Goal: Task Accomplishment & Management: Use online tool/utility

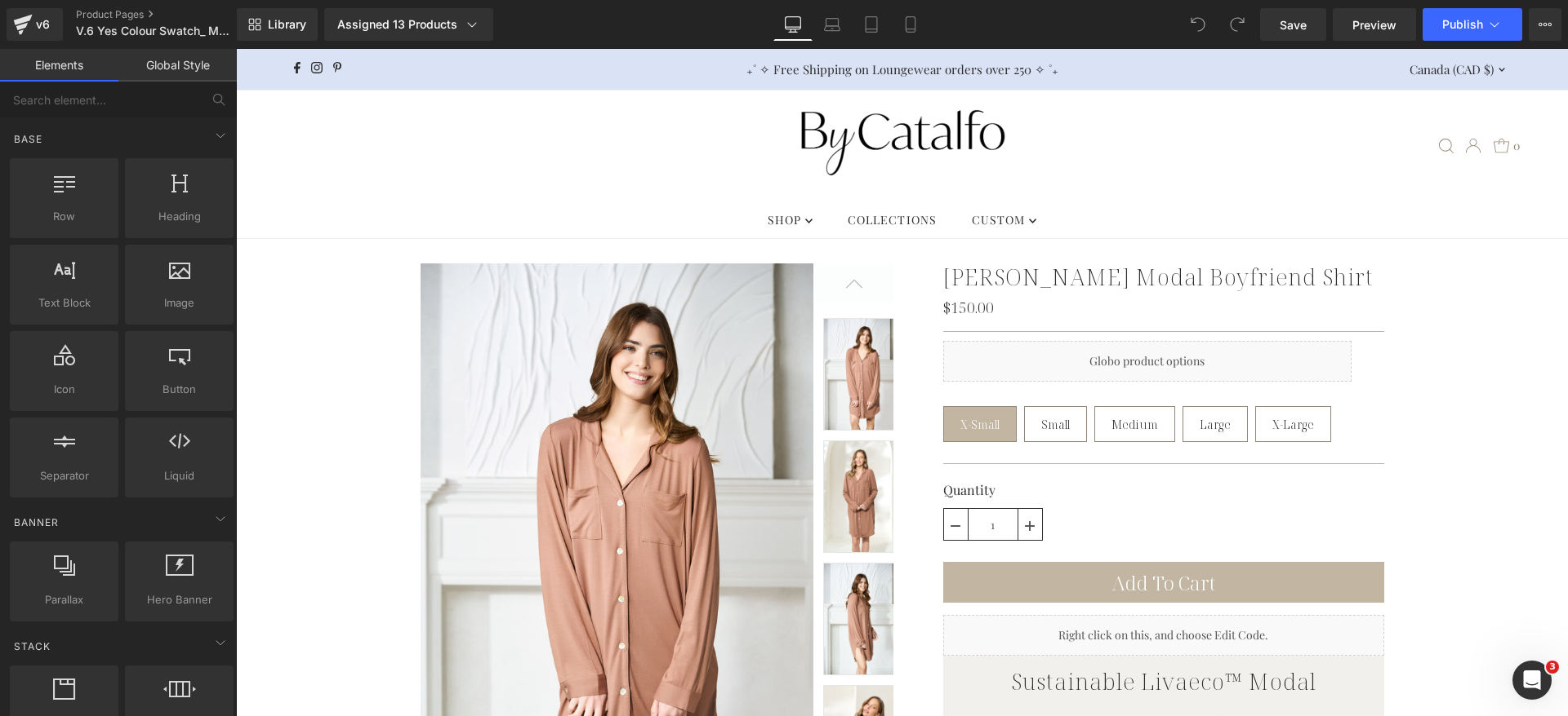
click at [1021, 25] on div "Library Assigned 13 Products Product Preview Dulce de Leche Modal Boyfriend Shi…" at bounding box center [902, 24] width 1331 height 32
click at [1559, 23] on button "View Live Page View with current Template Save Template to Library Schedule Pub…" at bounding box center [1544, 24] width 32 height 32
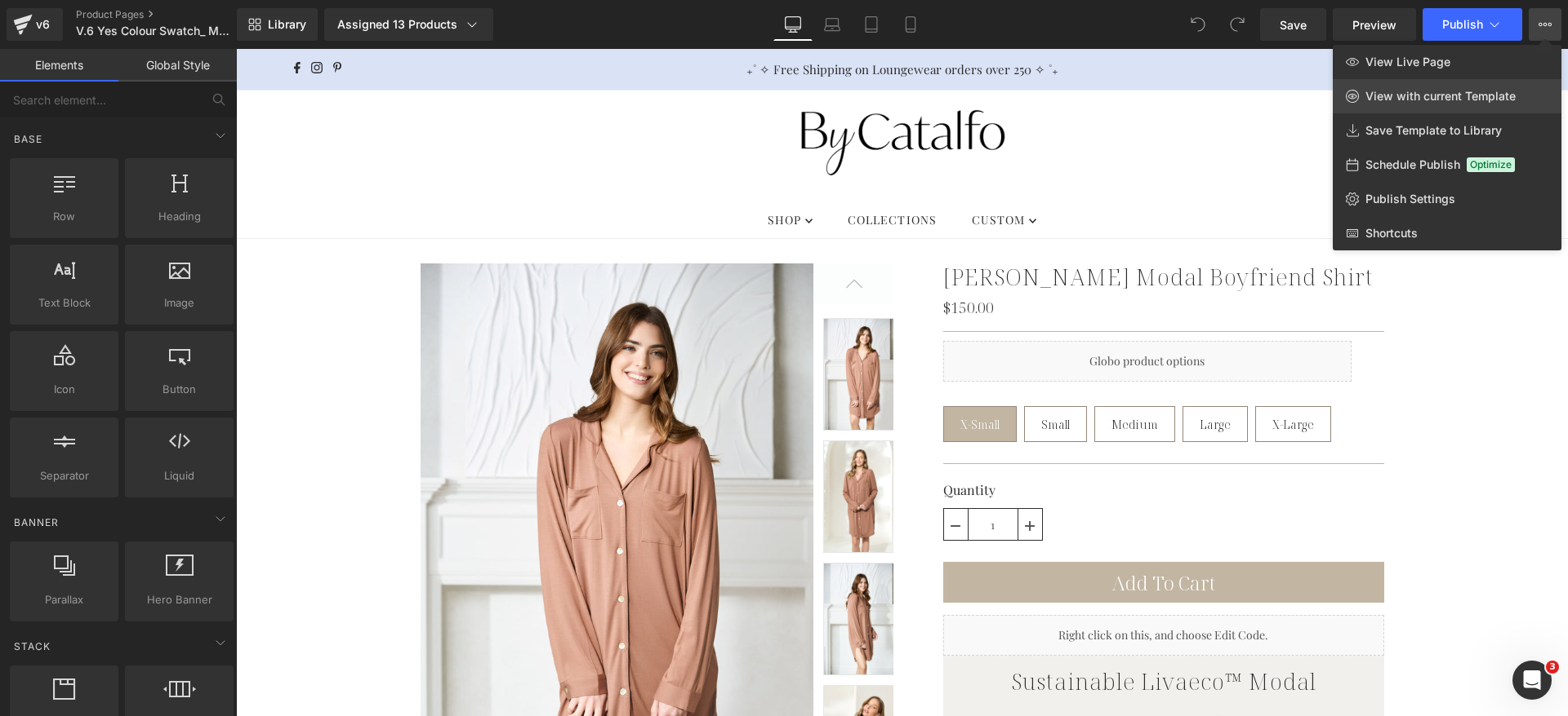
click at [1438, 92] on span "View with current Template" at bounding box center [1440, 96] width 150 height 15
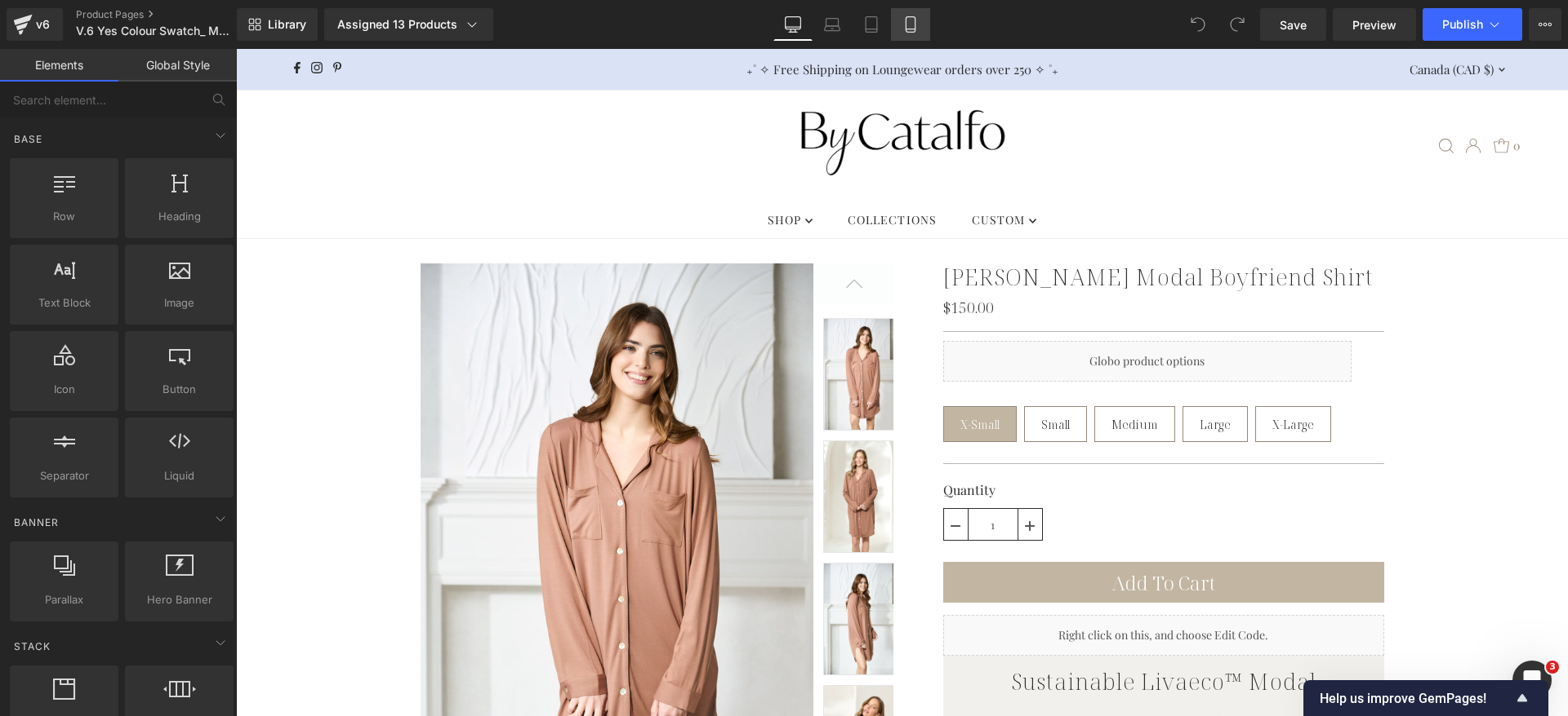
click at [912, 24] on icon at bounding box center [910, 25] width 17 height 17
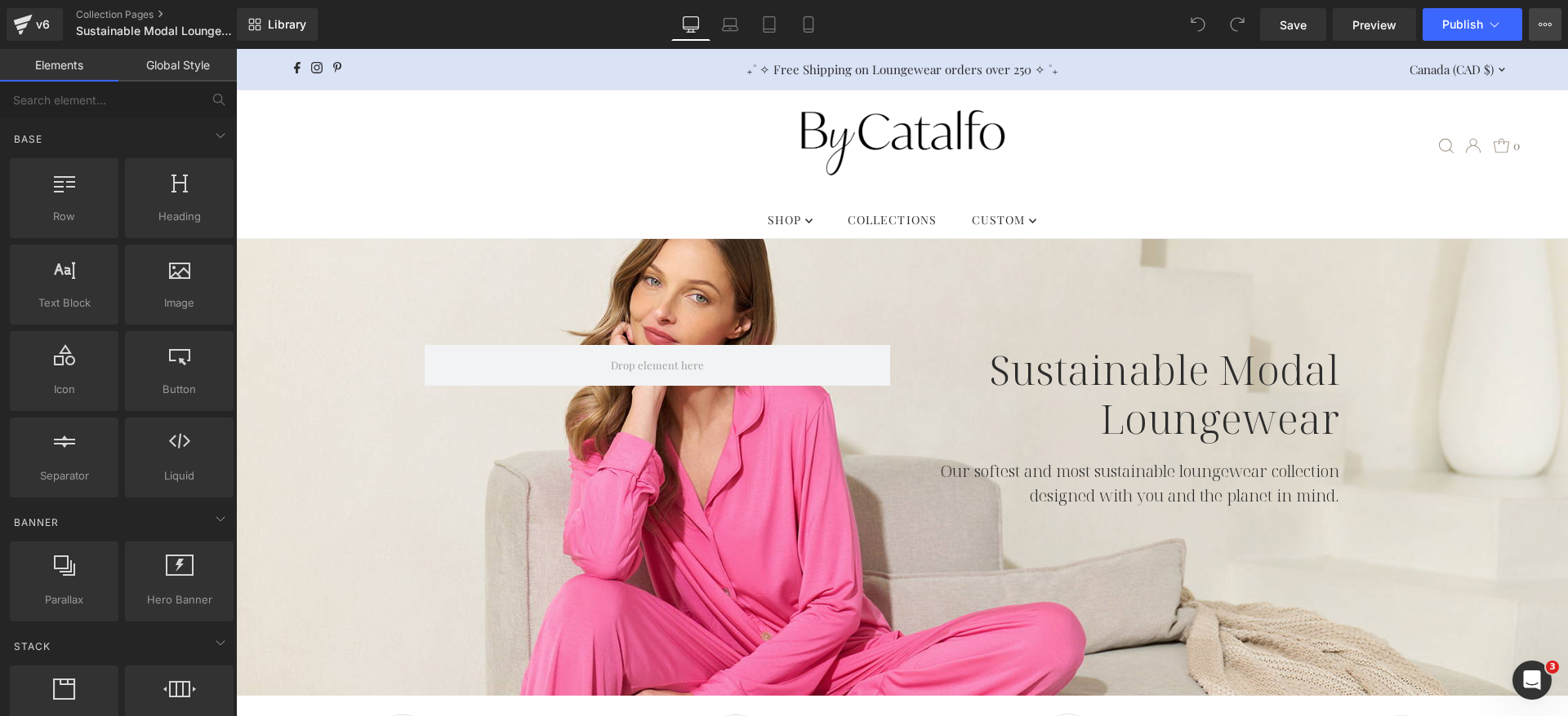
click at [1556, 12] on button "View Live Page View with current Template Save Template to Library Schedule Pub…" at bounding box center [1544, 24] width 32 height 32
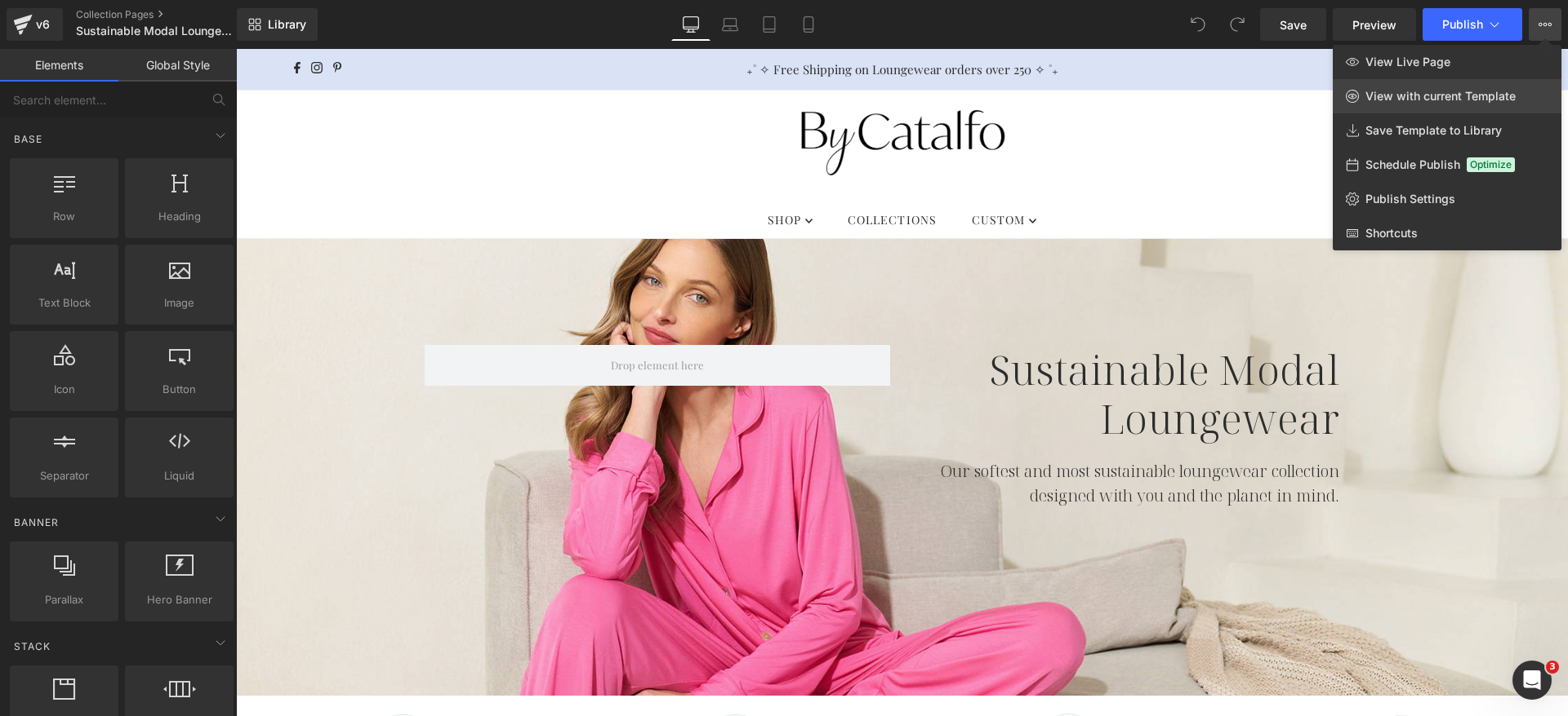
click at [1473, 79] on link "View with current Template" at bounding box center [1447, 96] width 229 height 34
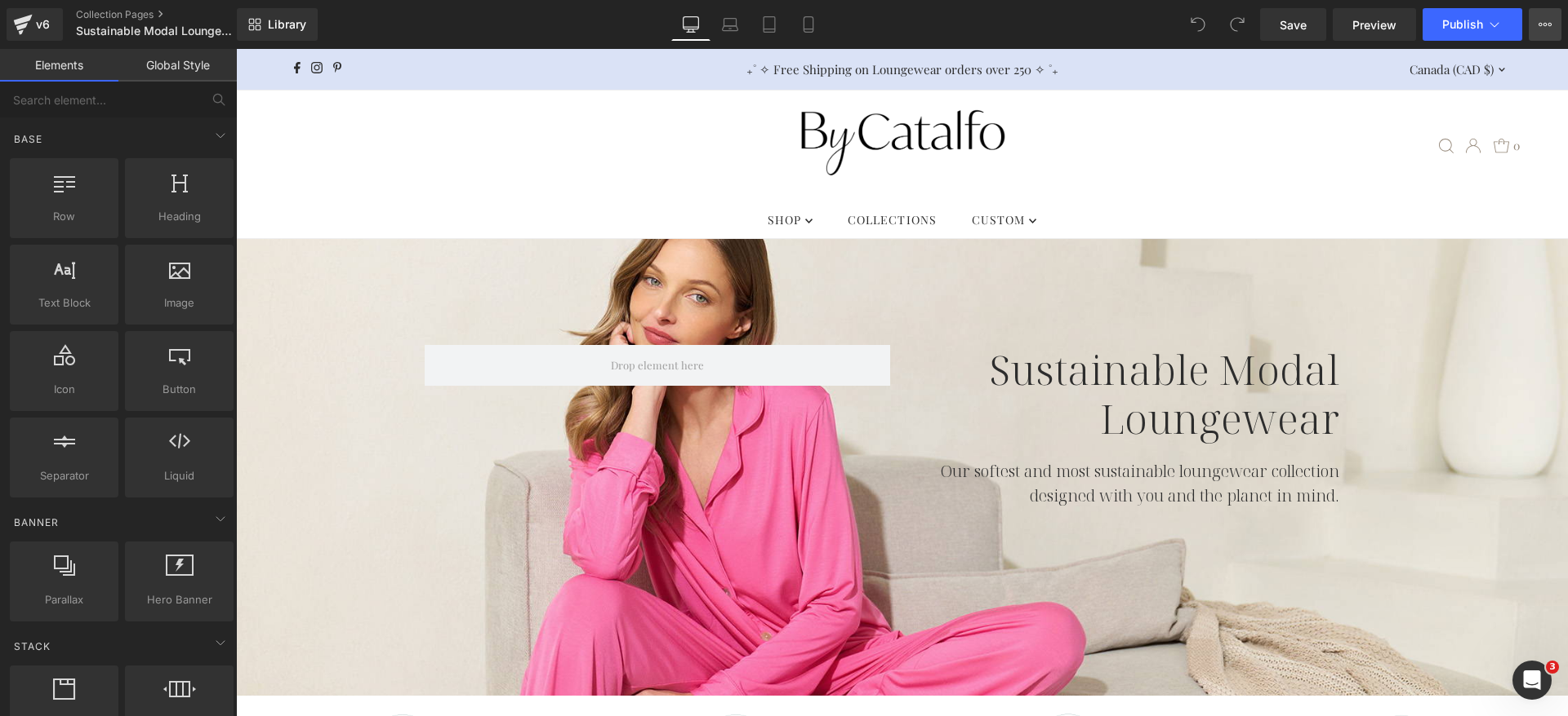
click at [1551, 18] on button "View Live Page View with current Template Save Template to Library Schedule Pub…" at bounding box center [1544, 24] width 32 height 32
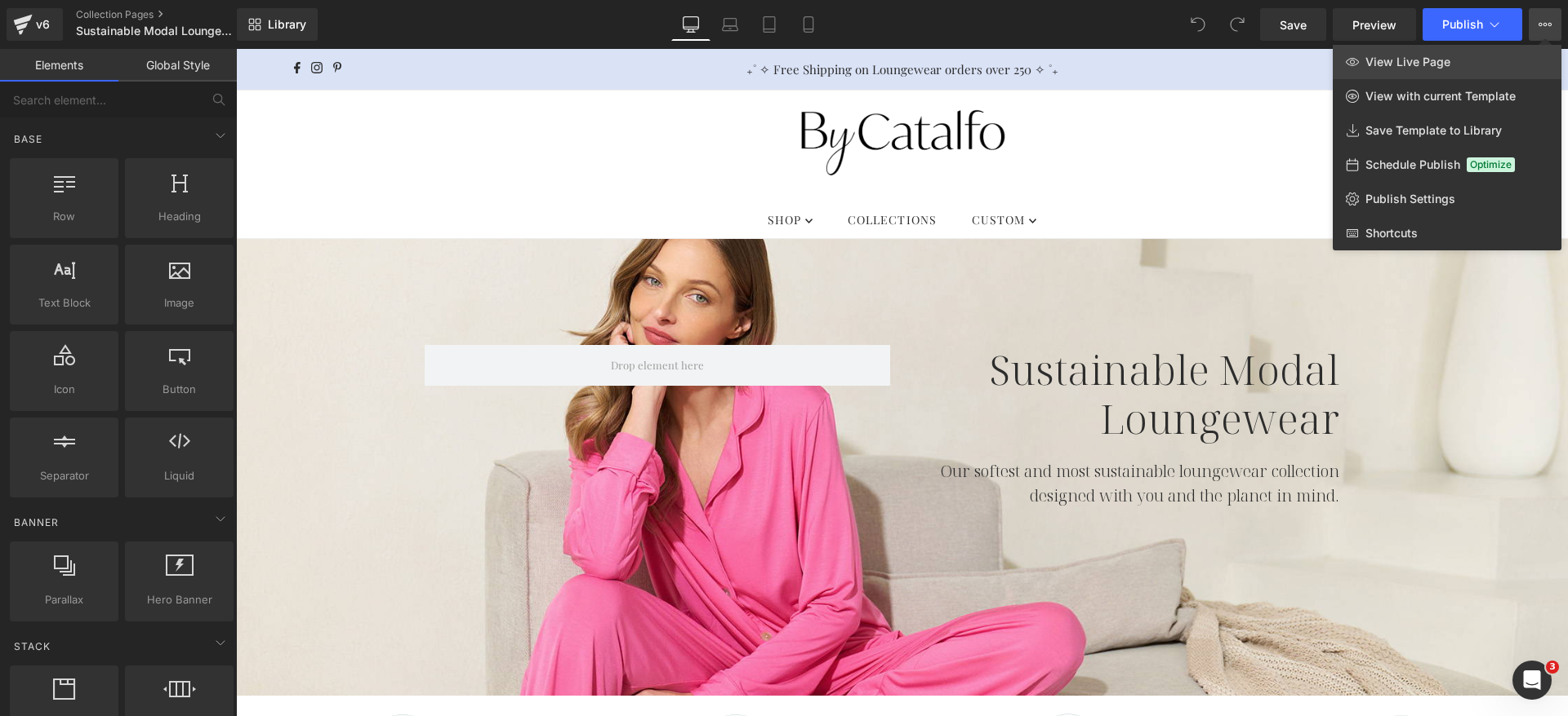
click at [1402, 65] on span "View Live Page" at bounding box center [1407, 62] width 85 height 15
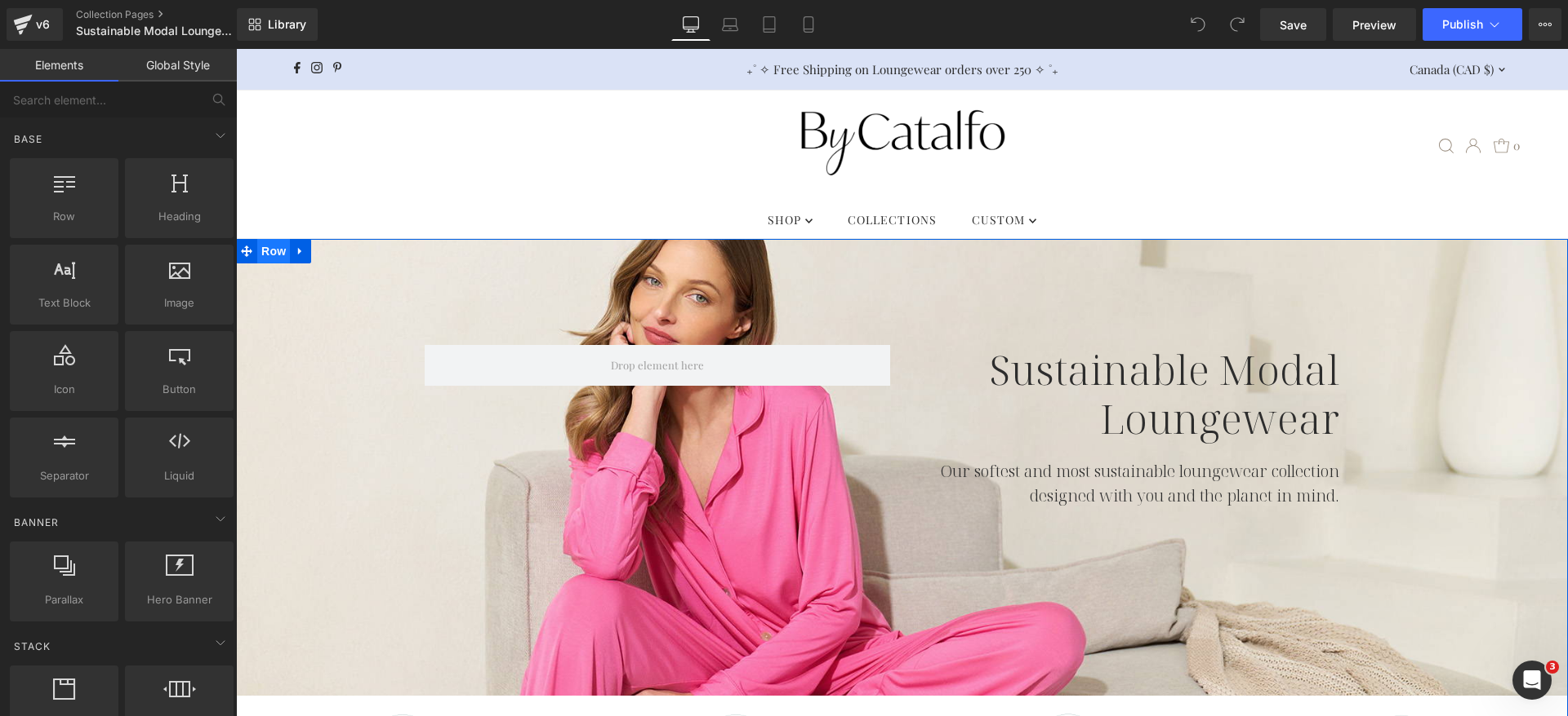
drag, startPoint x: 270, startPoint y: 257, endPoint x: 277, endPoint y: 243, distance: 15.7
click at [269, 257] on span "Row" at bounding box center [273, 252] width 32 height 25
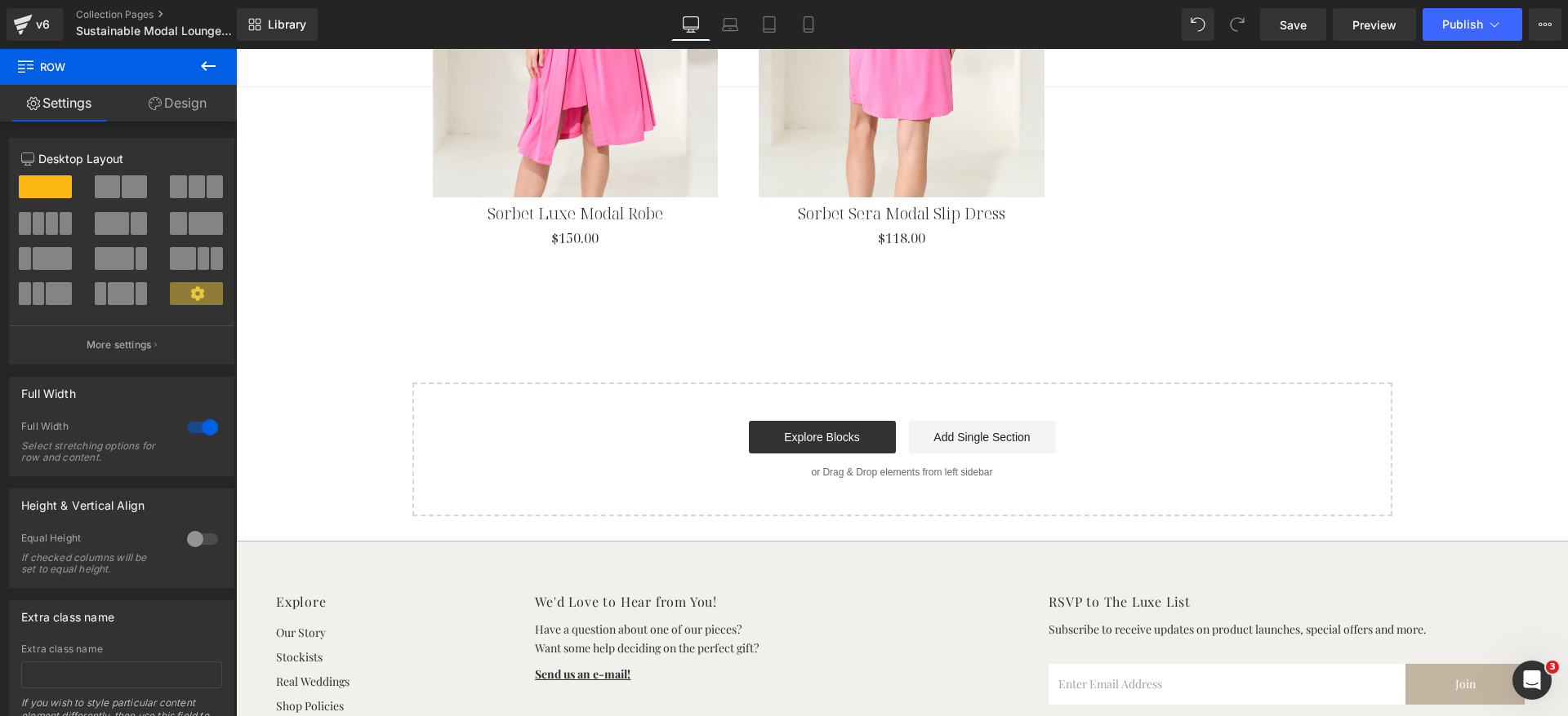
scroll to position [5019, 0]
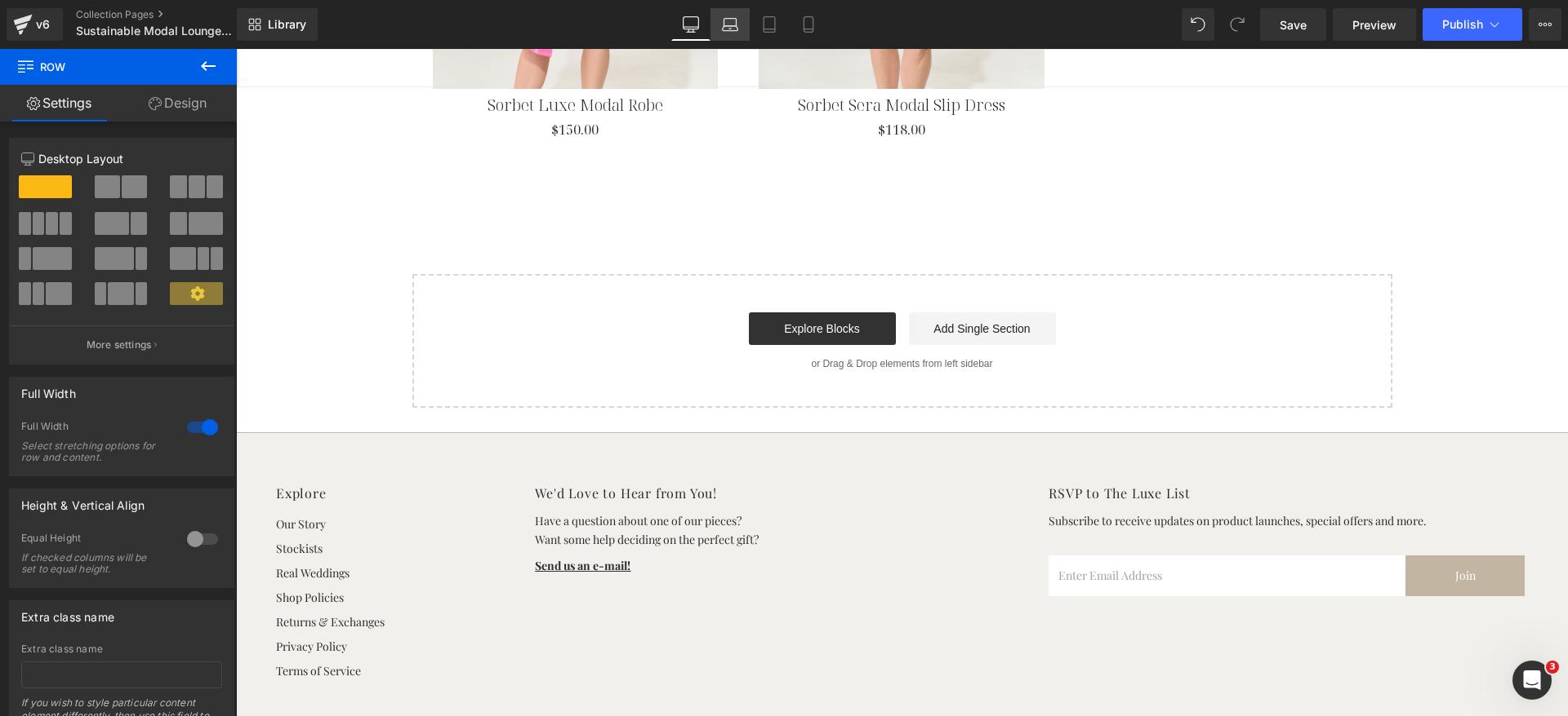
drag, startPoint x: 717, startPoint y: 21, endPoint x: 286, endPoint y: 21, distance: 431.0
click at [717, 21] on link "Laptop" at bounding box center [730, 24] width 39 height 32
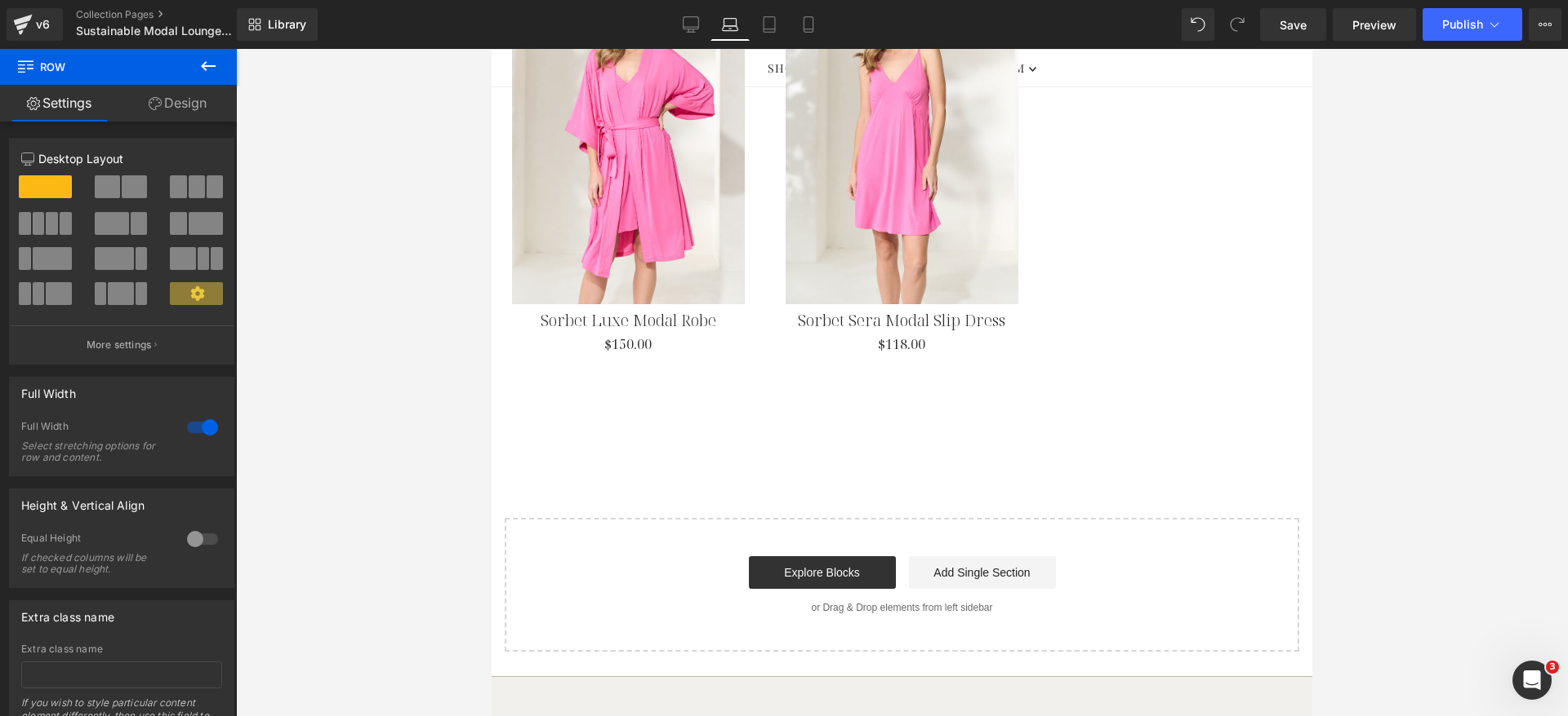
scroll to position [4039, 0]
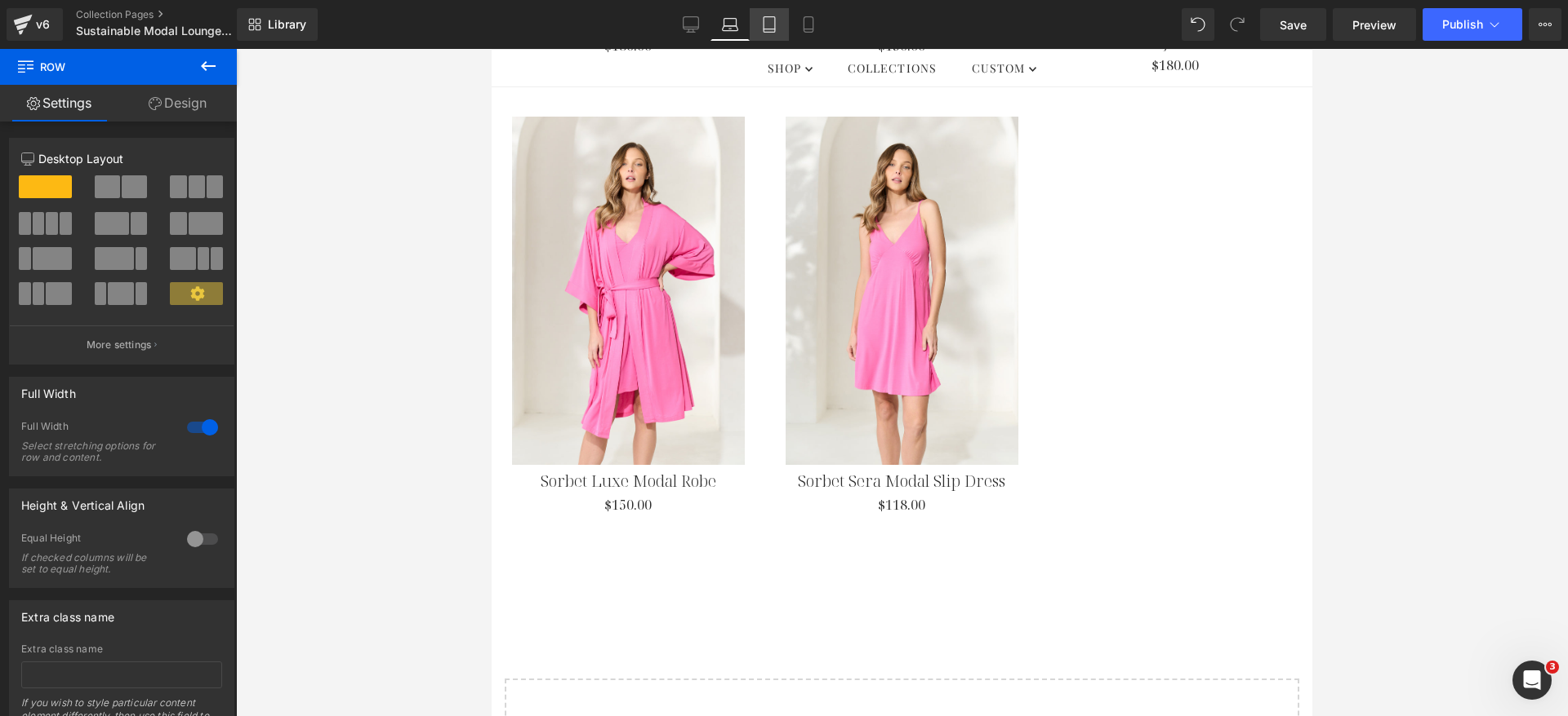
click at [779, 23] on link "Tablet" at bounding box center [769, 24] width 39 height 32
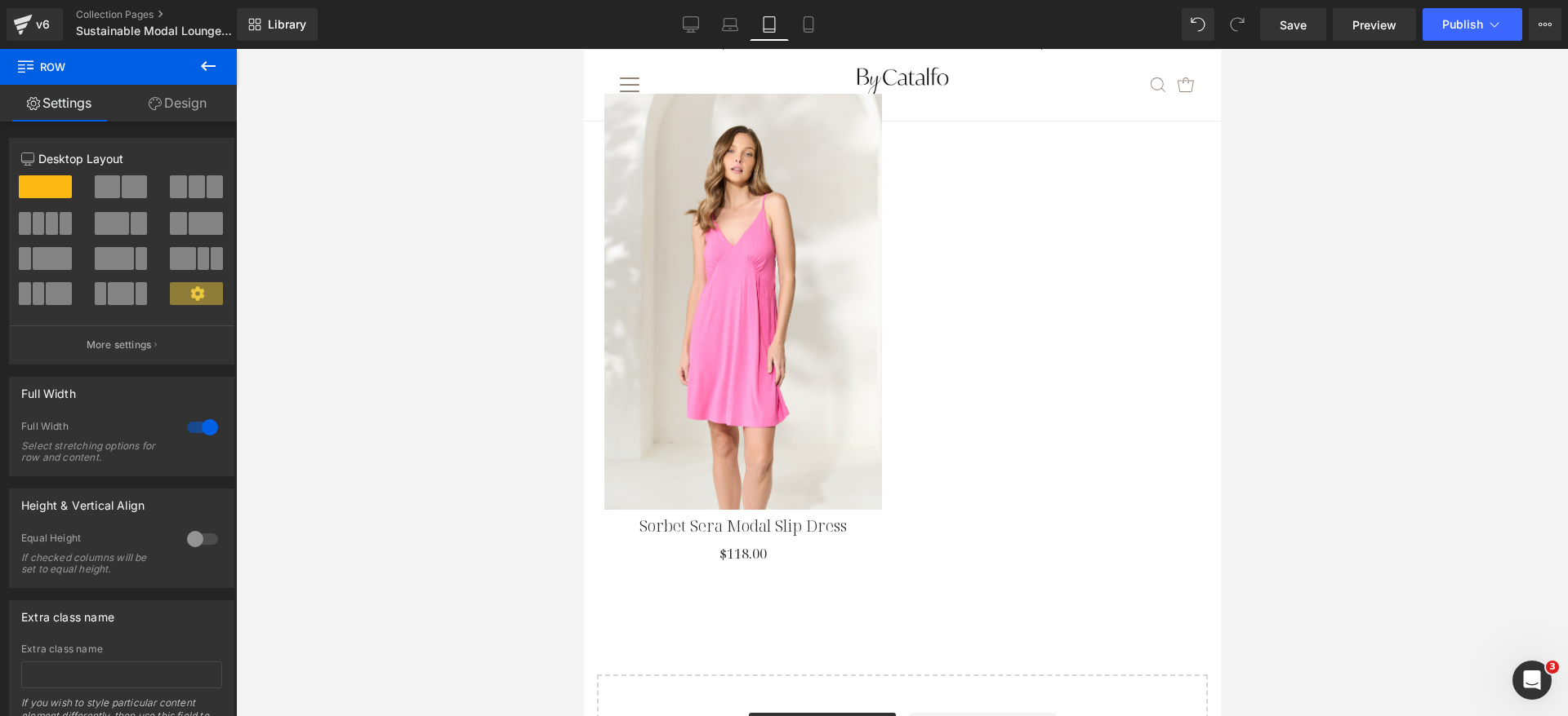
scroll to position [6507, 0]
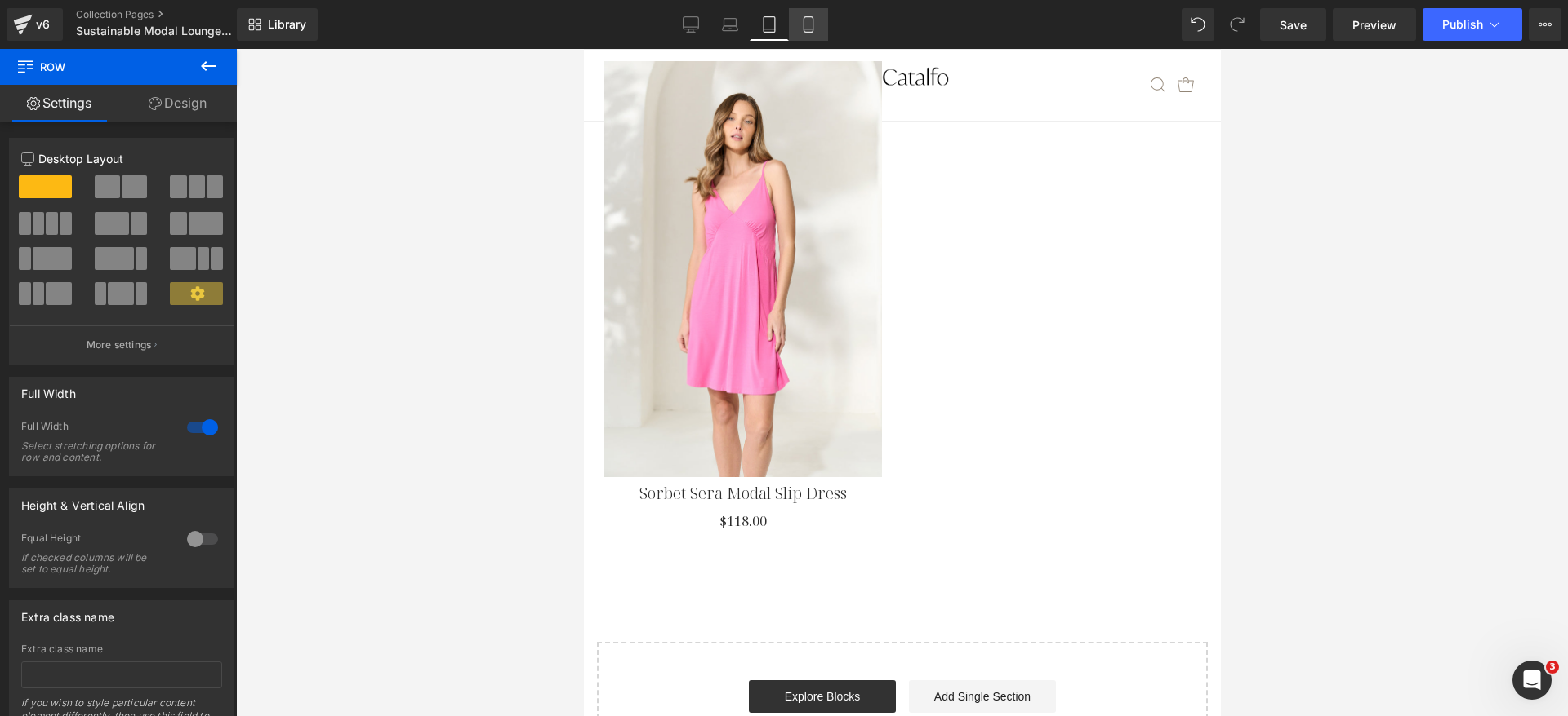
click at [808, 21] on icon at bounding box center [808, 25] width 17 height 17
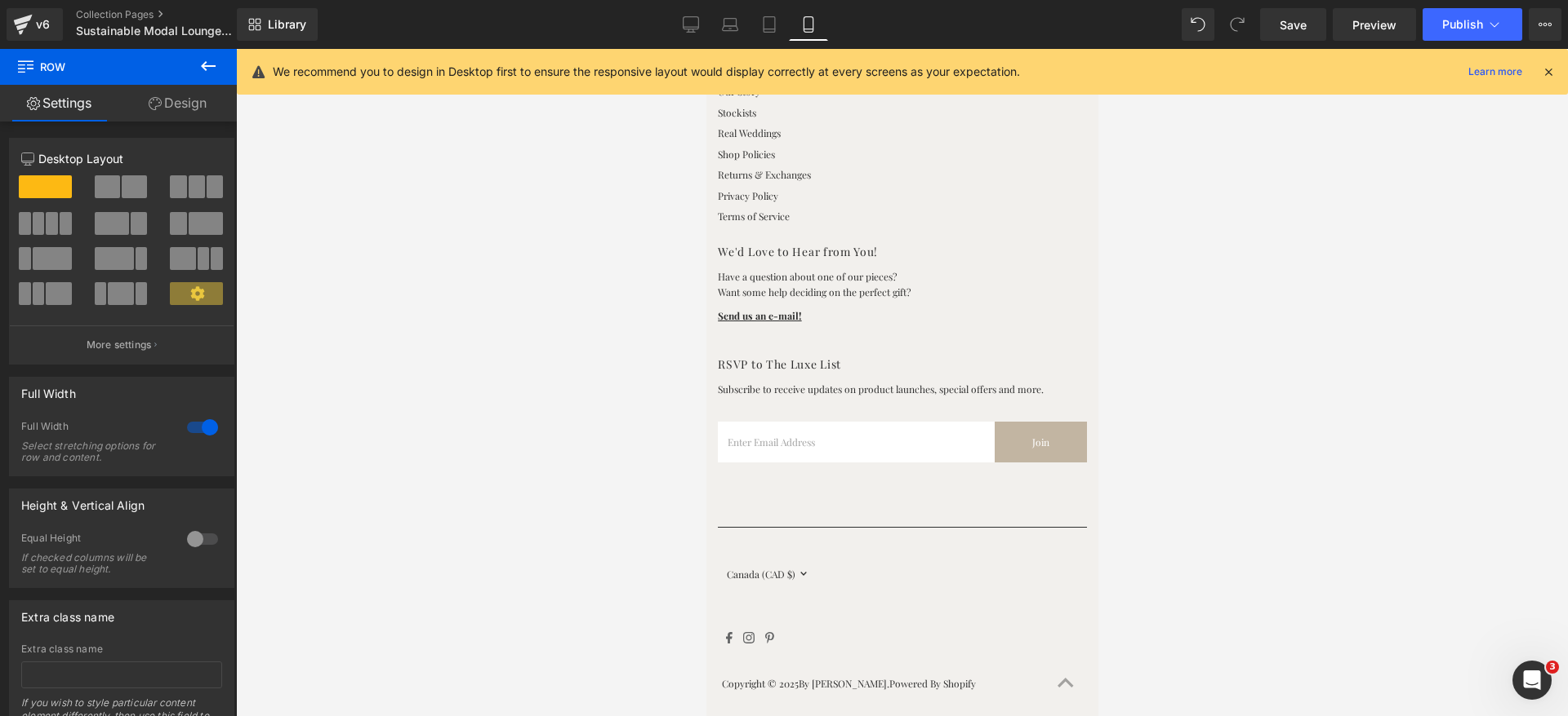
scroll to position [0, 0]
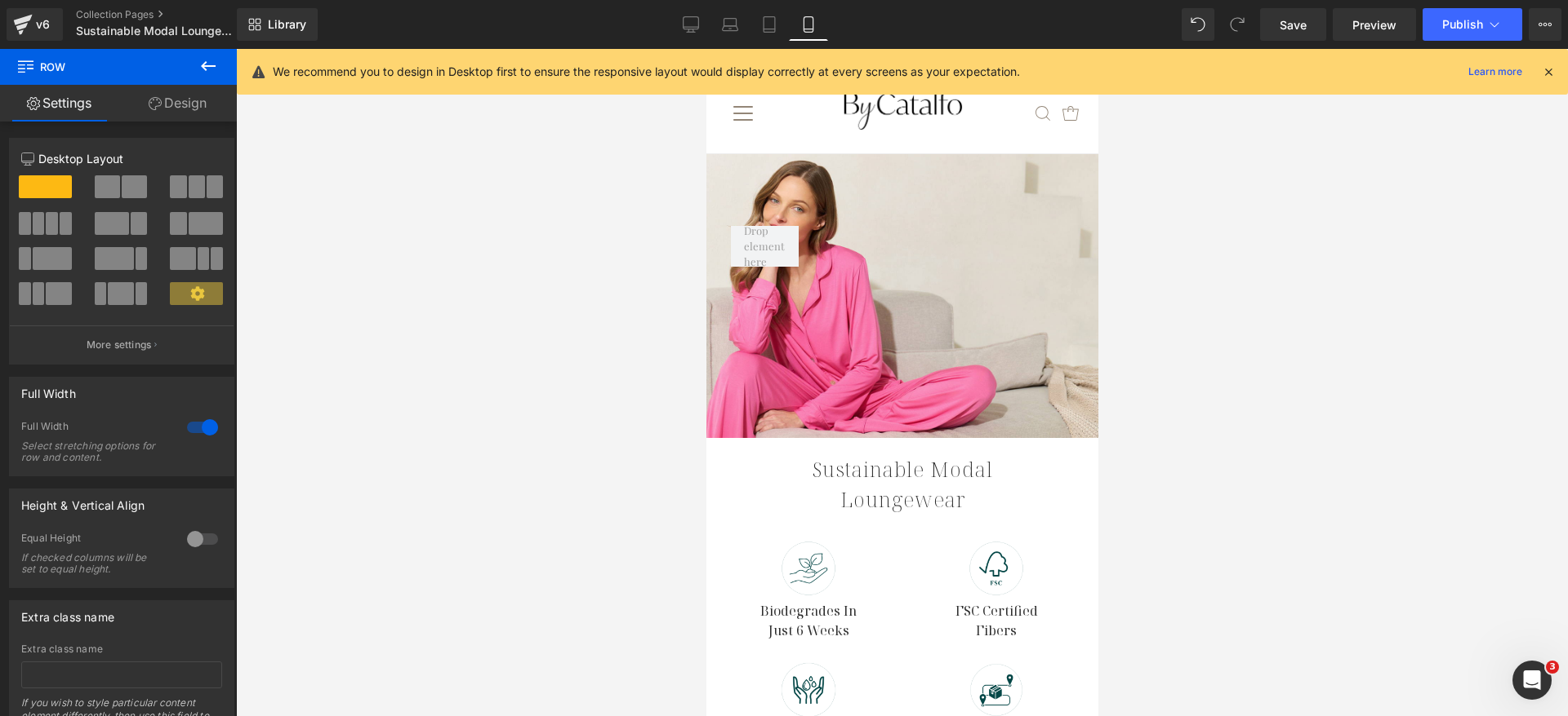
click at [1551, 76] on icon at bounding box center [1548, 72] width 15 height 15
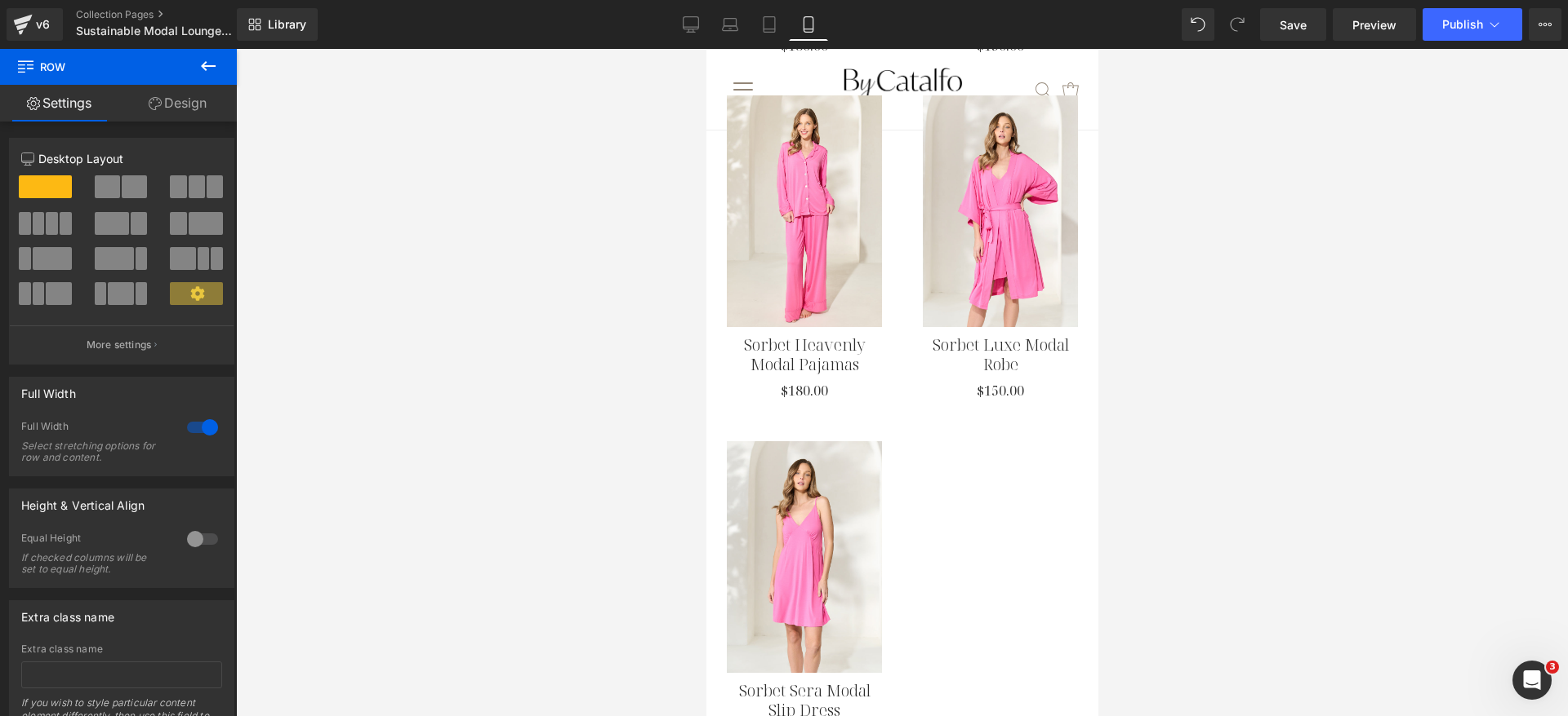
scroll to position [4773, 0]
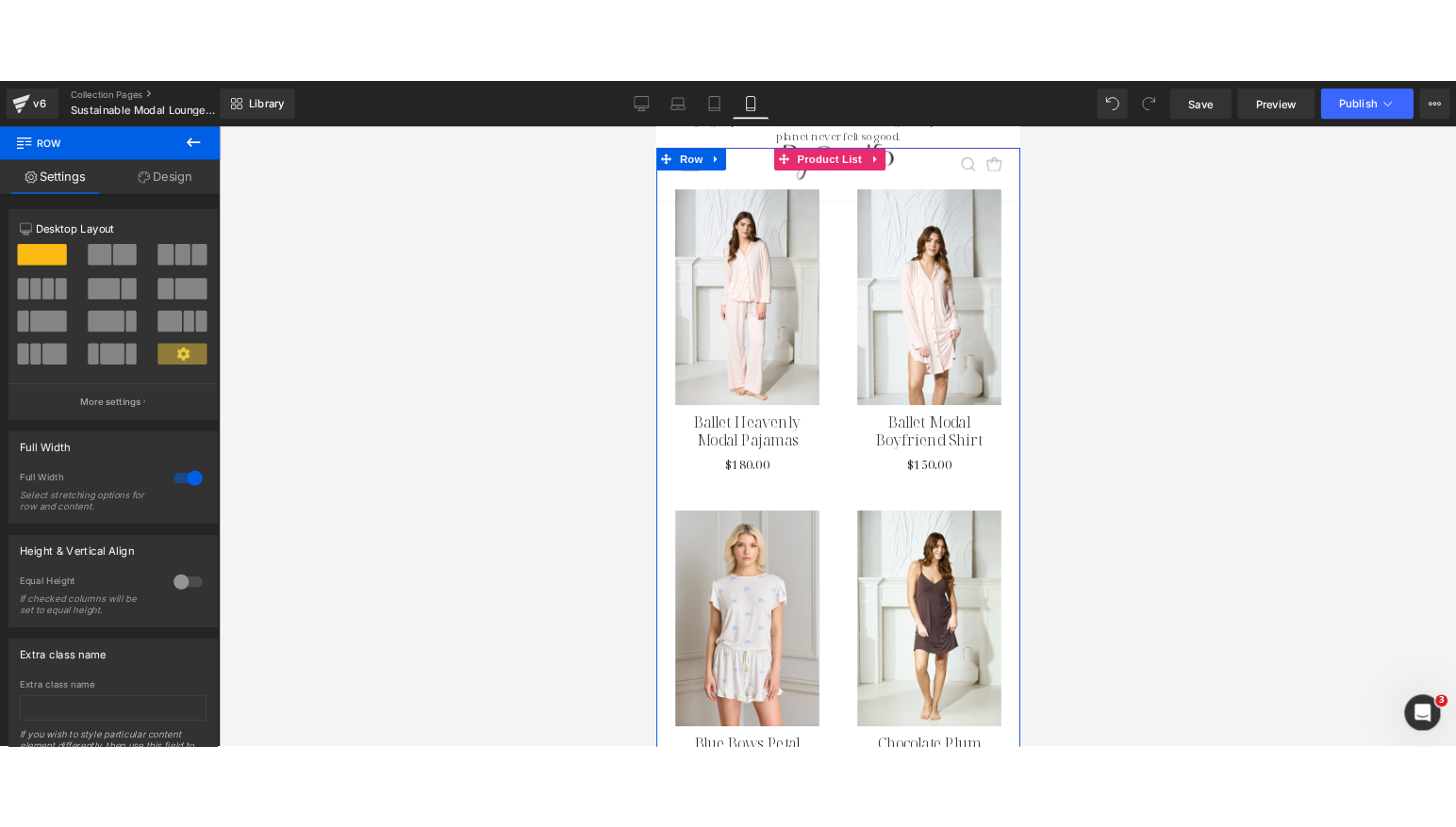
scroll to position [424, 0]
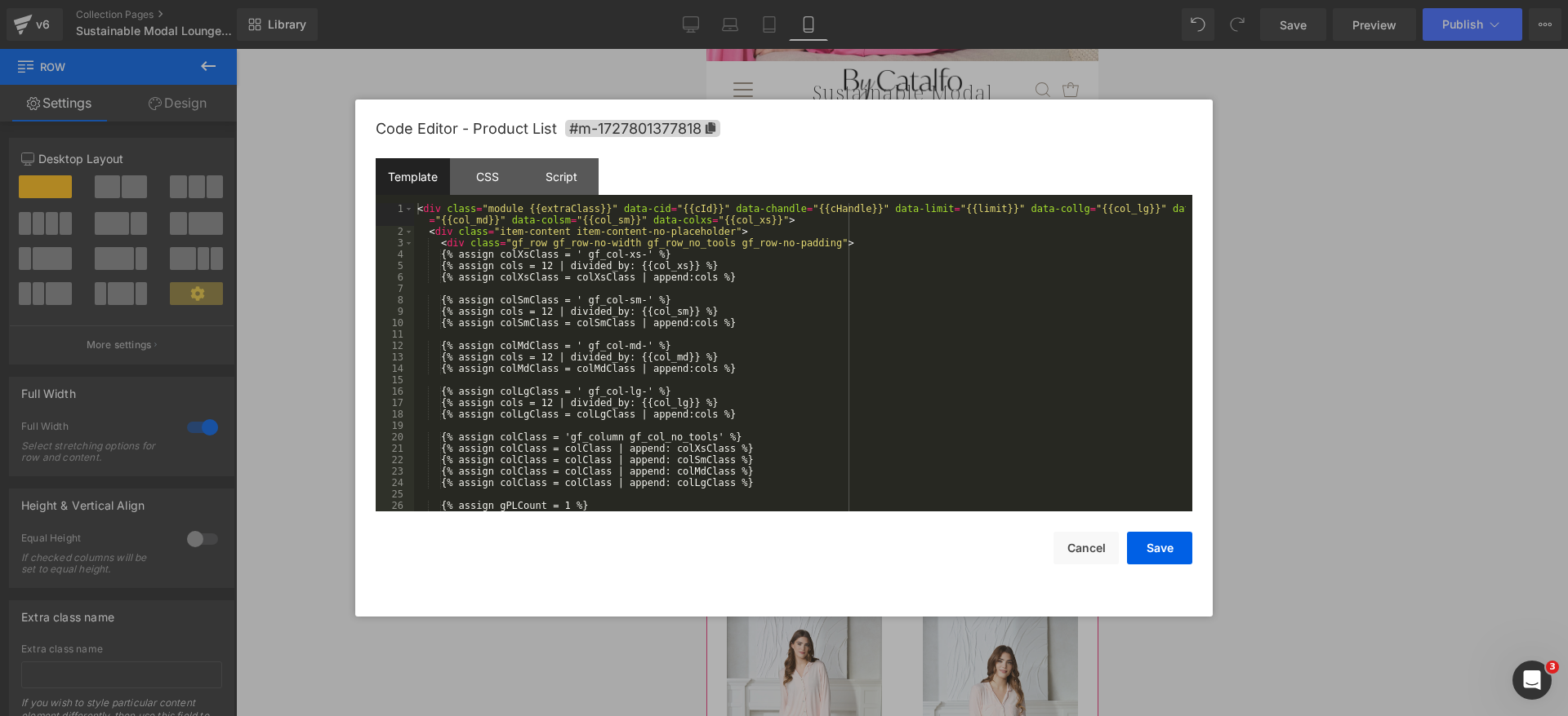
click at [890, 0] on div "Row You are previewing how the will restyle your page. You can not edit Element…" at bounding box center [784, 0] width 1568 height 0
click at [623, 136] on span "#m-1727801377818" at bounding box center [642, 128] width 155 height 17
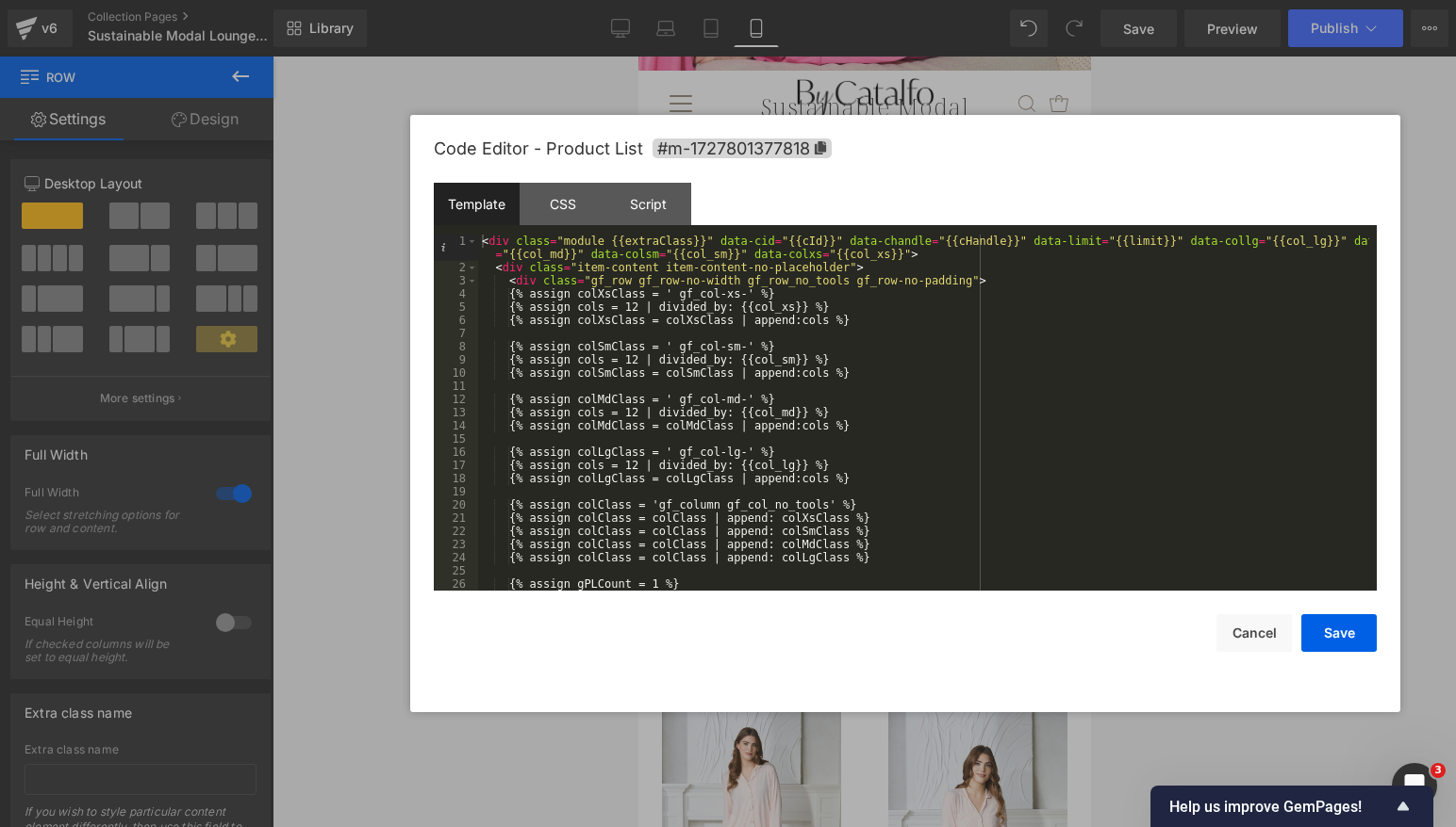
scroll to position [5384, 0]
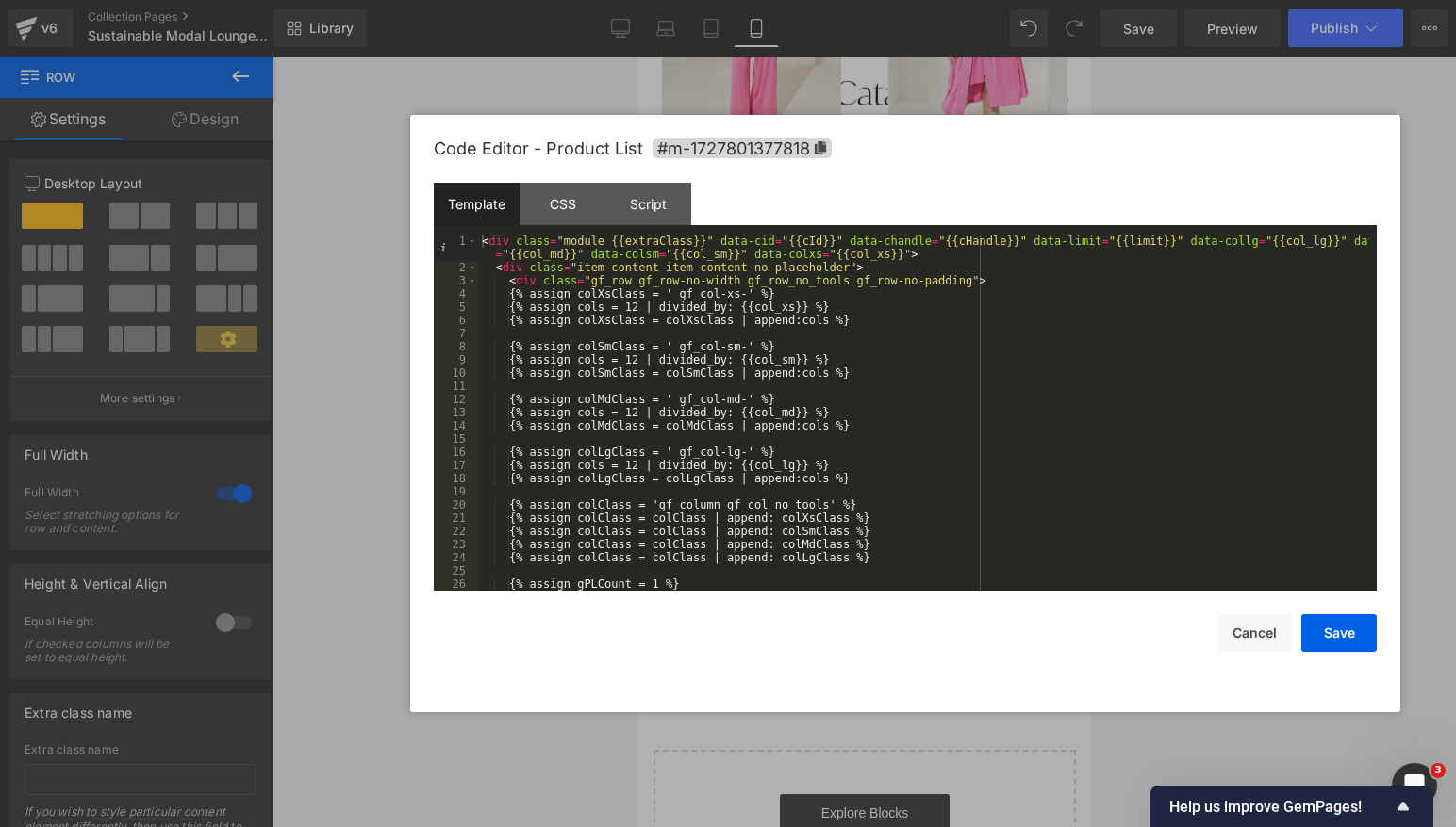
click at [1256, 613] on div "Save Cancel" at bounding box center [905, 621] width 943 height 61
click at [1258, 636] on button "Cancel" at bounding box center [1254, 633] width 76 height 37
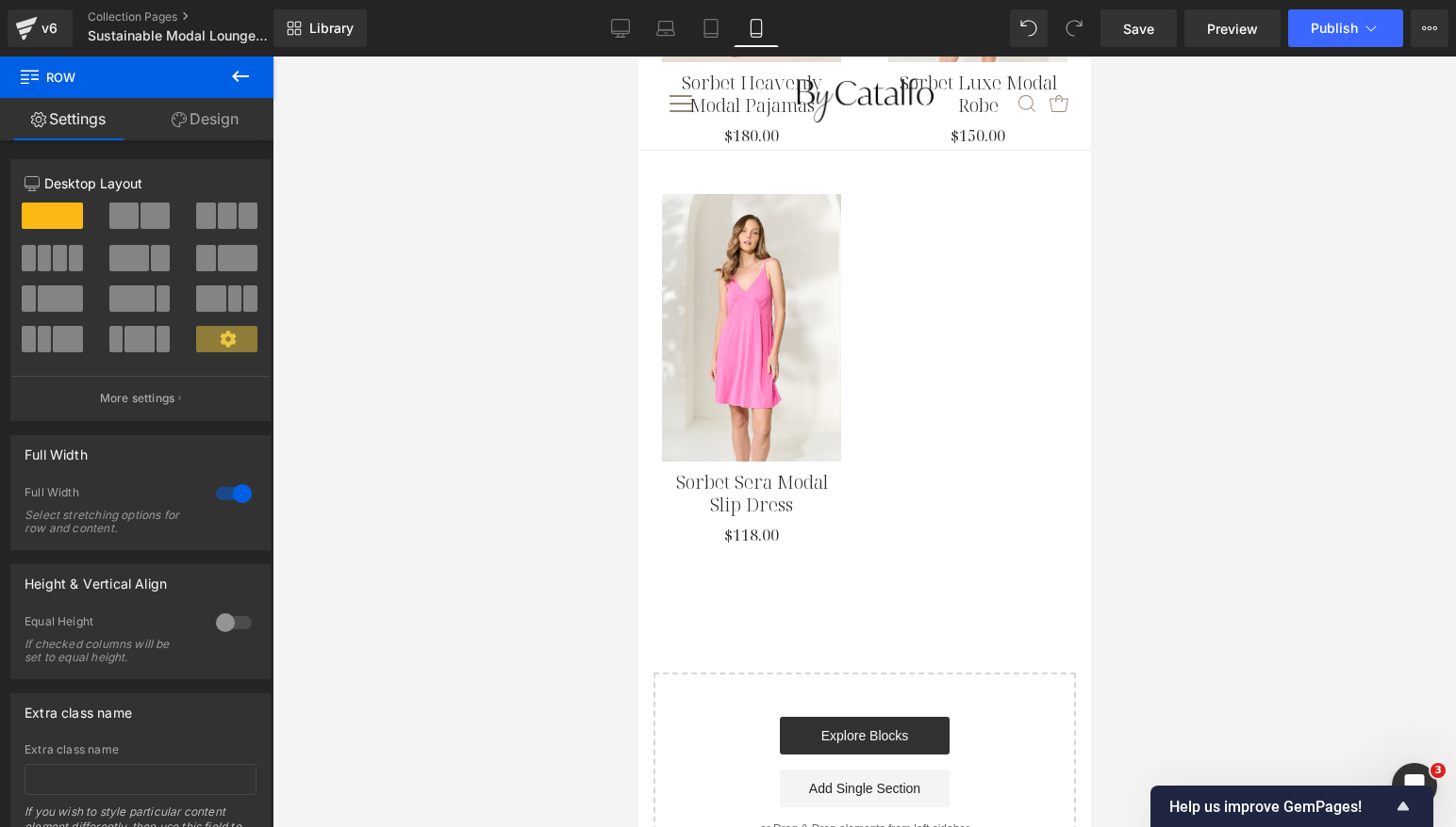
scroll to position [5525, 0]
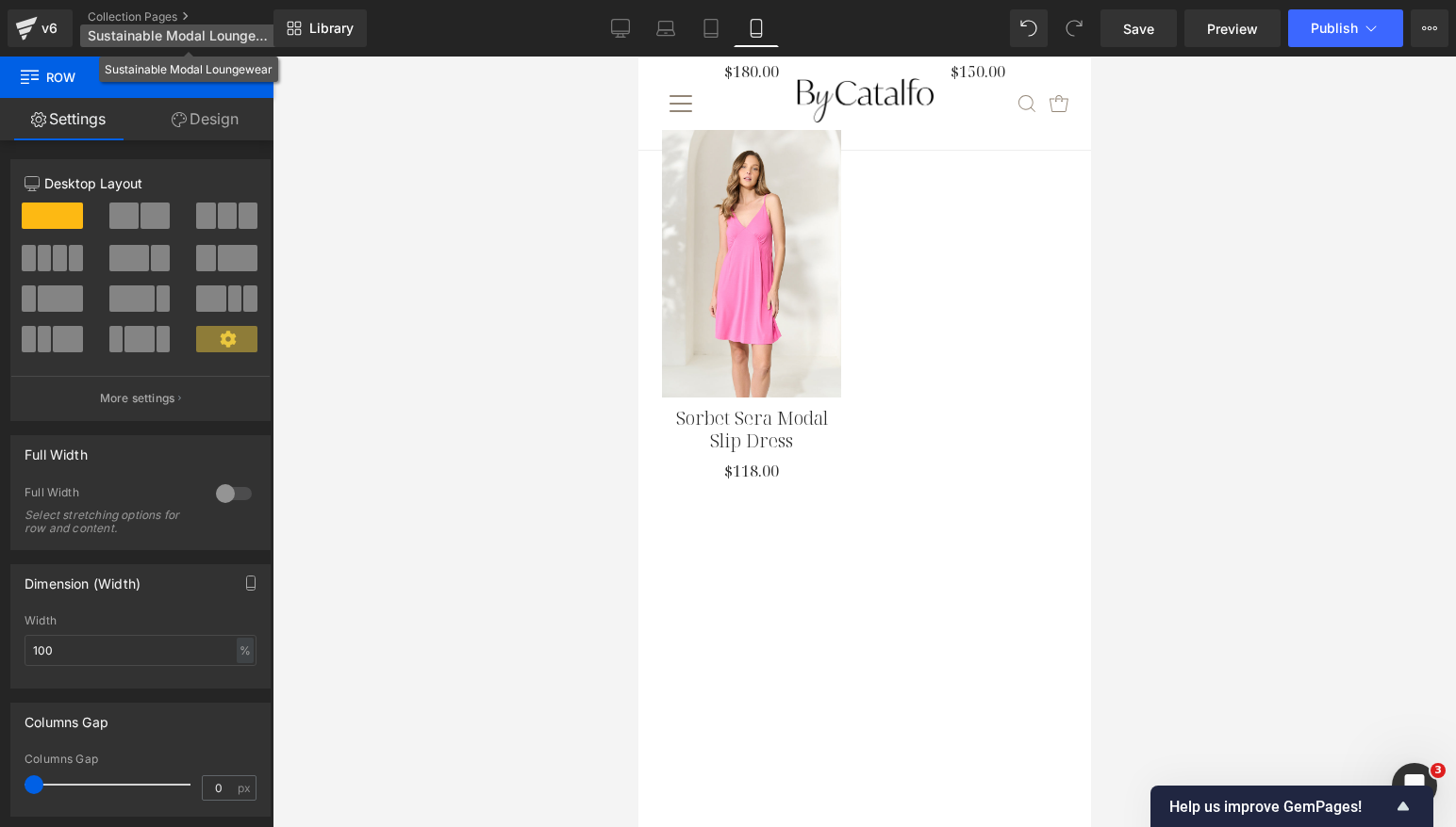
click at [196, 37] on span "Sustainable Modal Loungewear" at bounding box center [178, 36] width 181 height 15
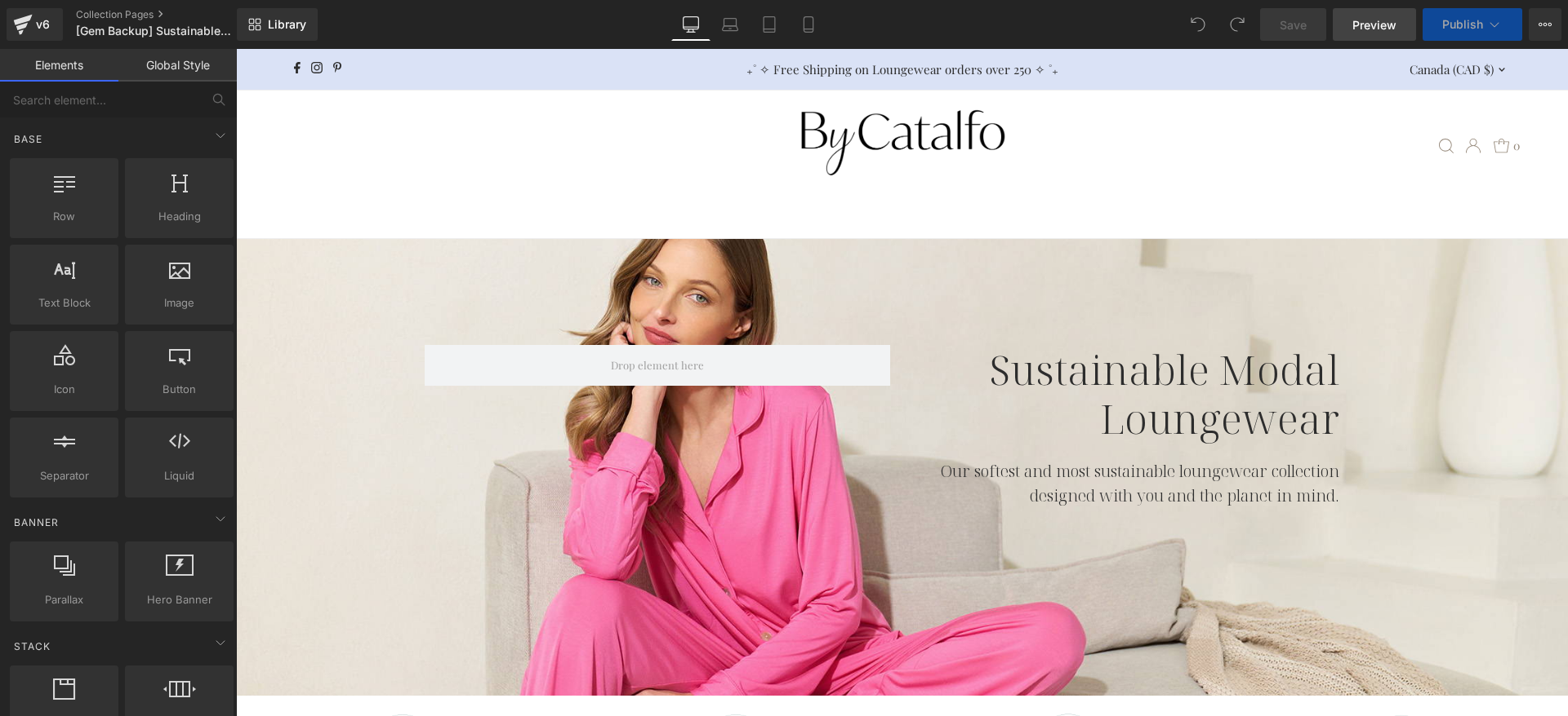
click at [1370, 31] on span "Preview" at bounding box center [1373, 25] width 44 height 17
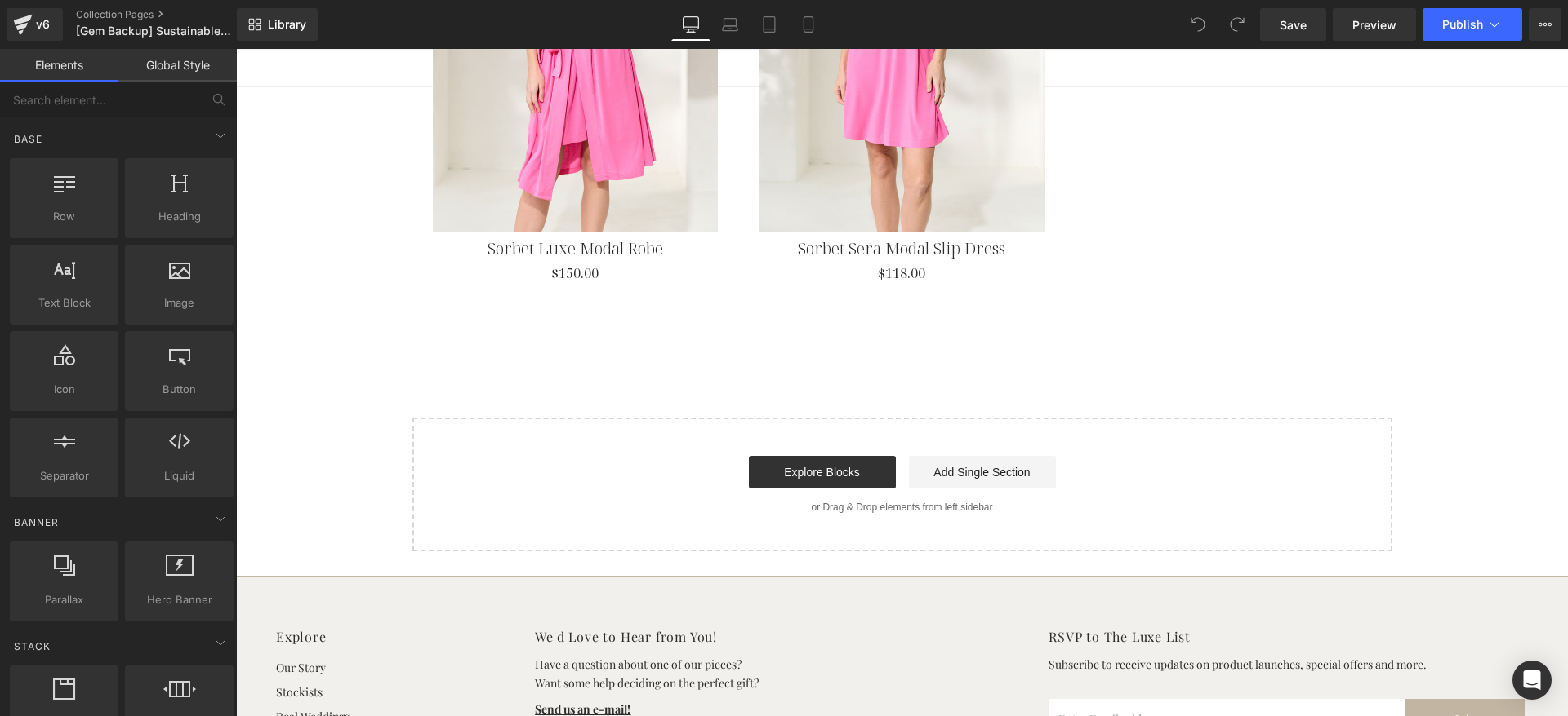
scroll to position [5020, 0]
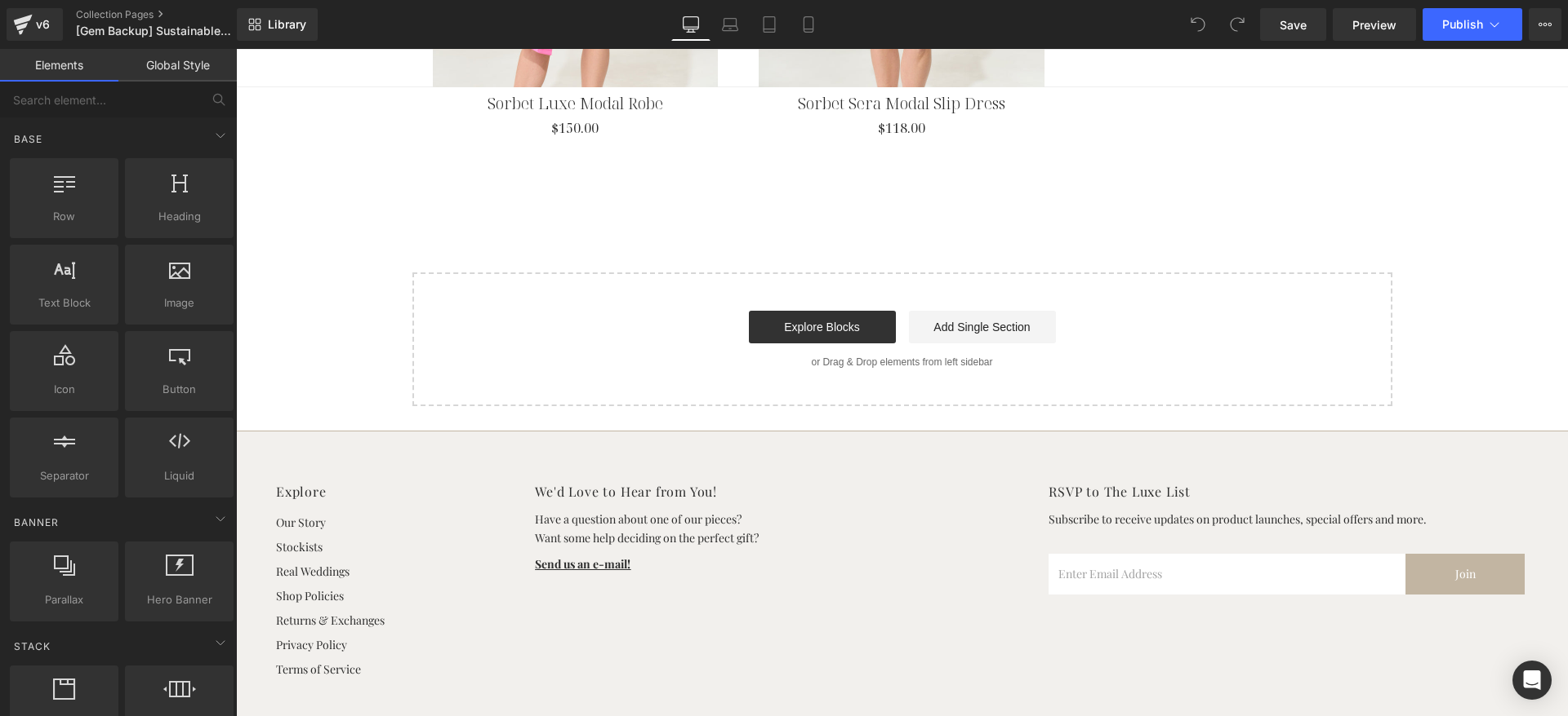
click at [728, 31] on icon at bounding box center [730, 25] width 17 height 17
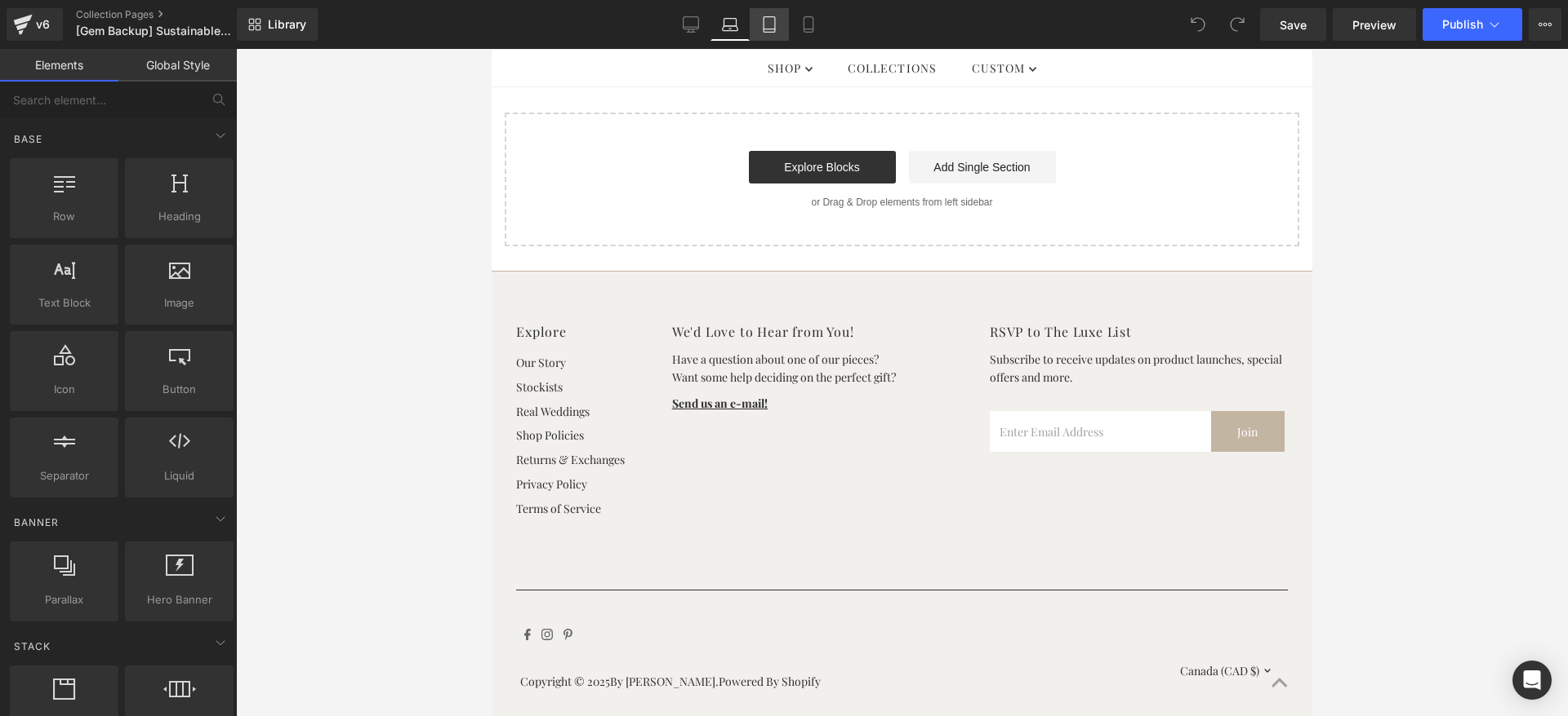
scroll to position [4522, 0]
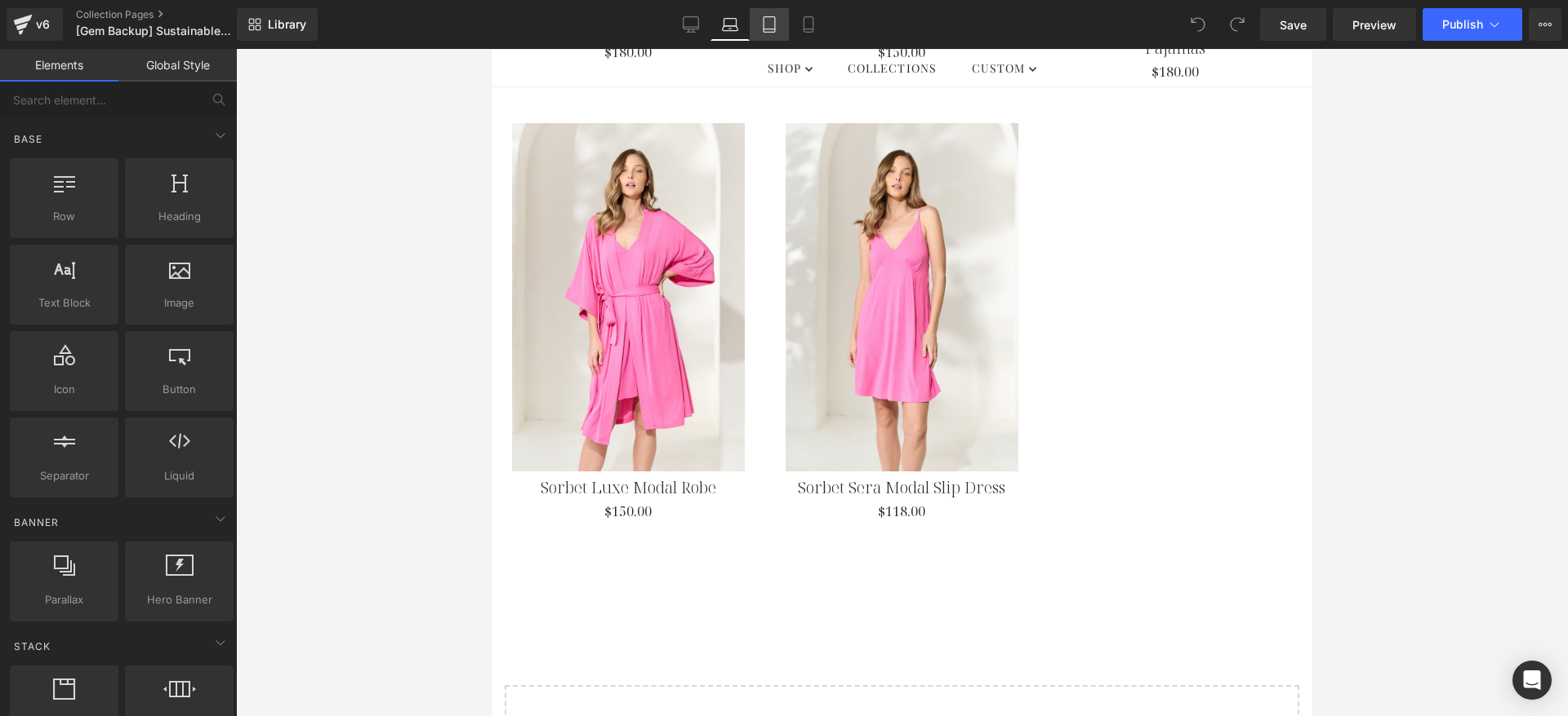
click at [770, 27] on icon at bounding box center [770, 25] width 17 height 17
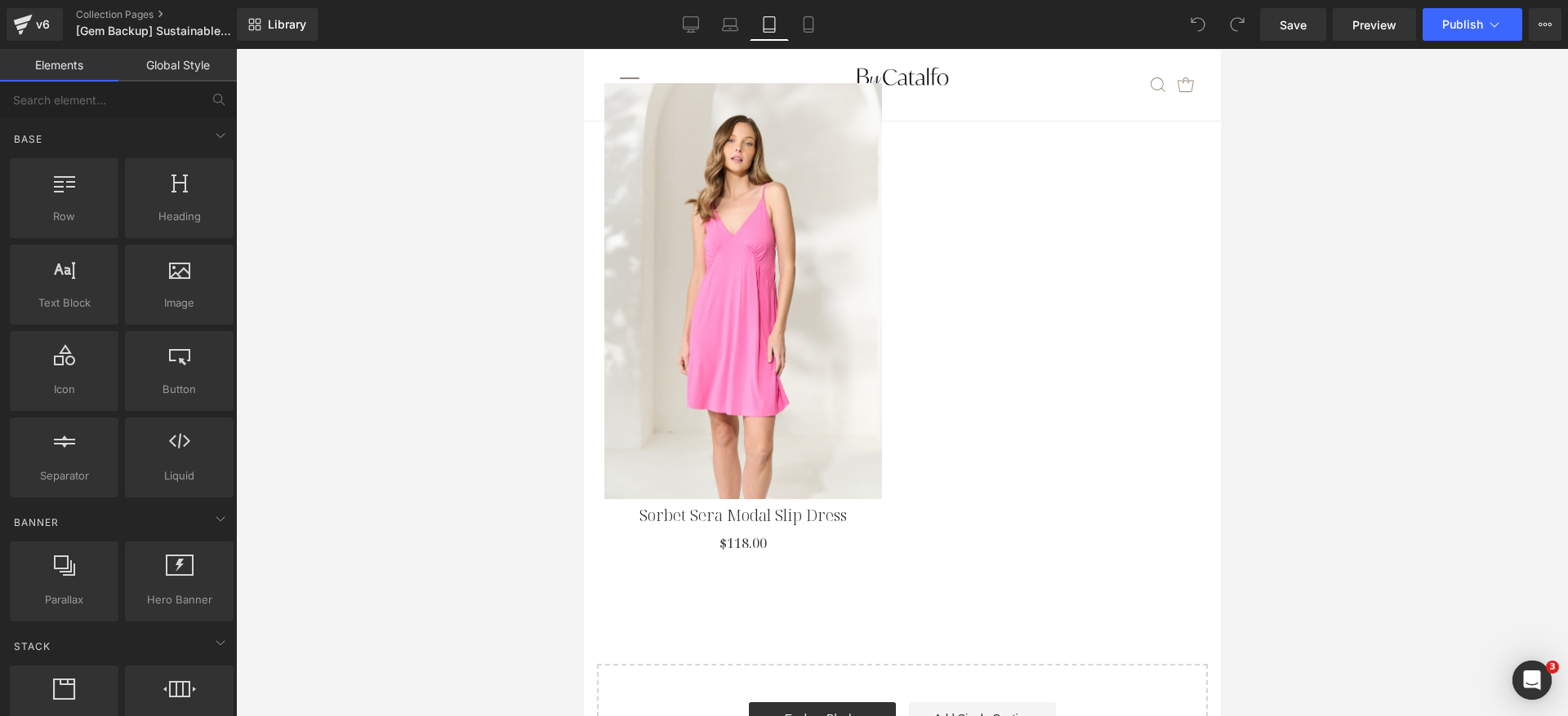
scroll to position [0, 0]
click at [809, 32] on link "Mobile" at bounding box center [808, 24] width 39 height 32
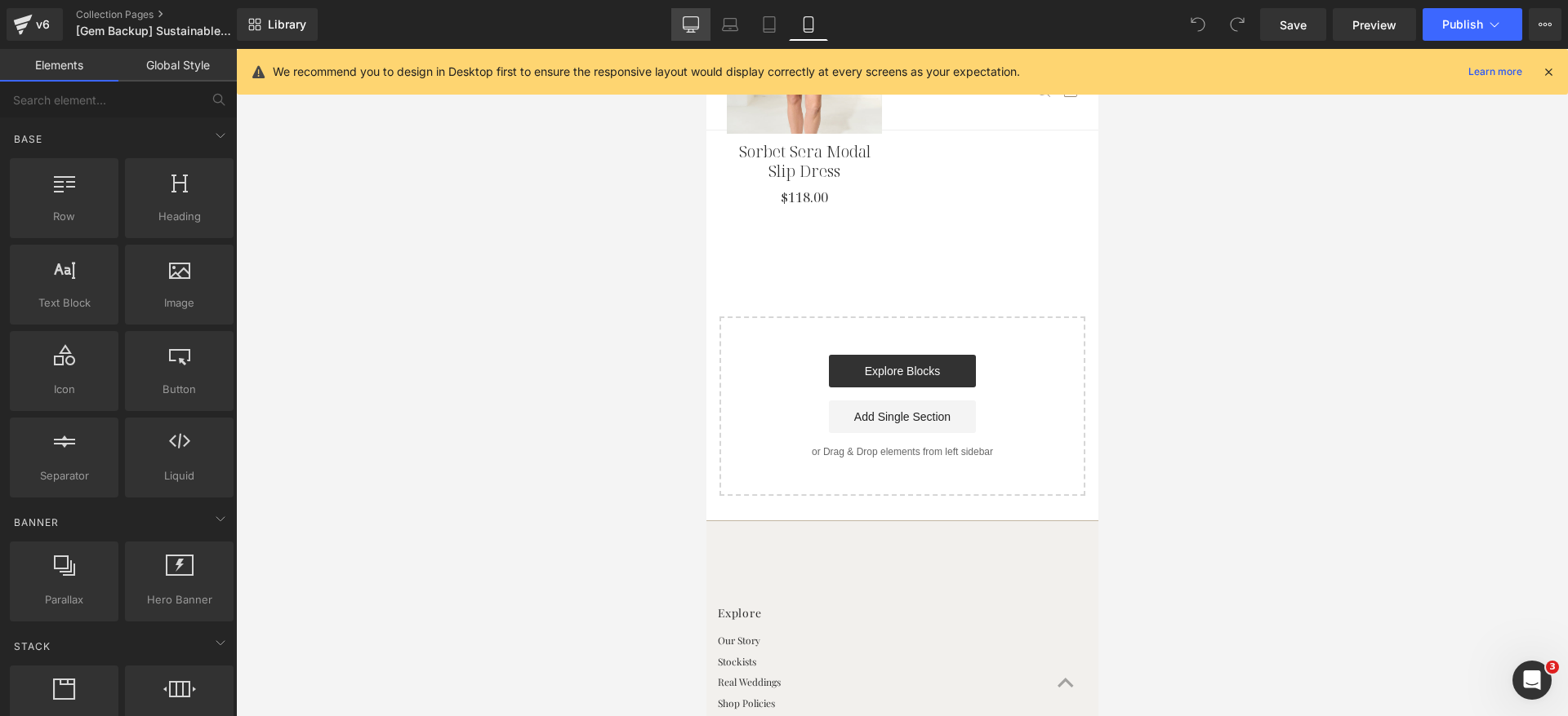
click at [688, 29] on icon at bounding box center [691, 25] width 17 height 17
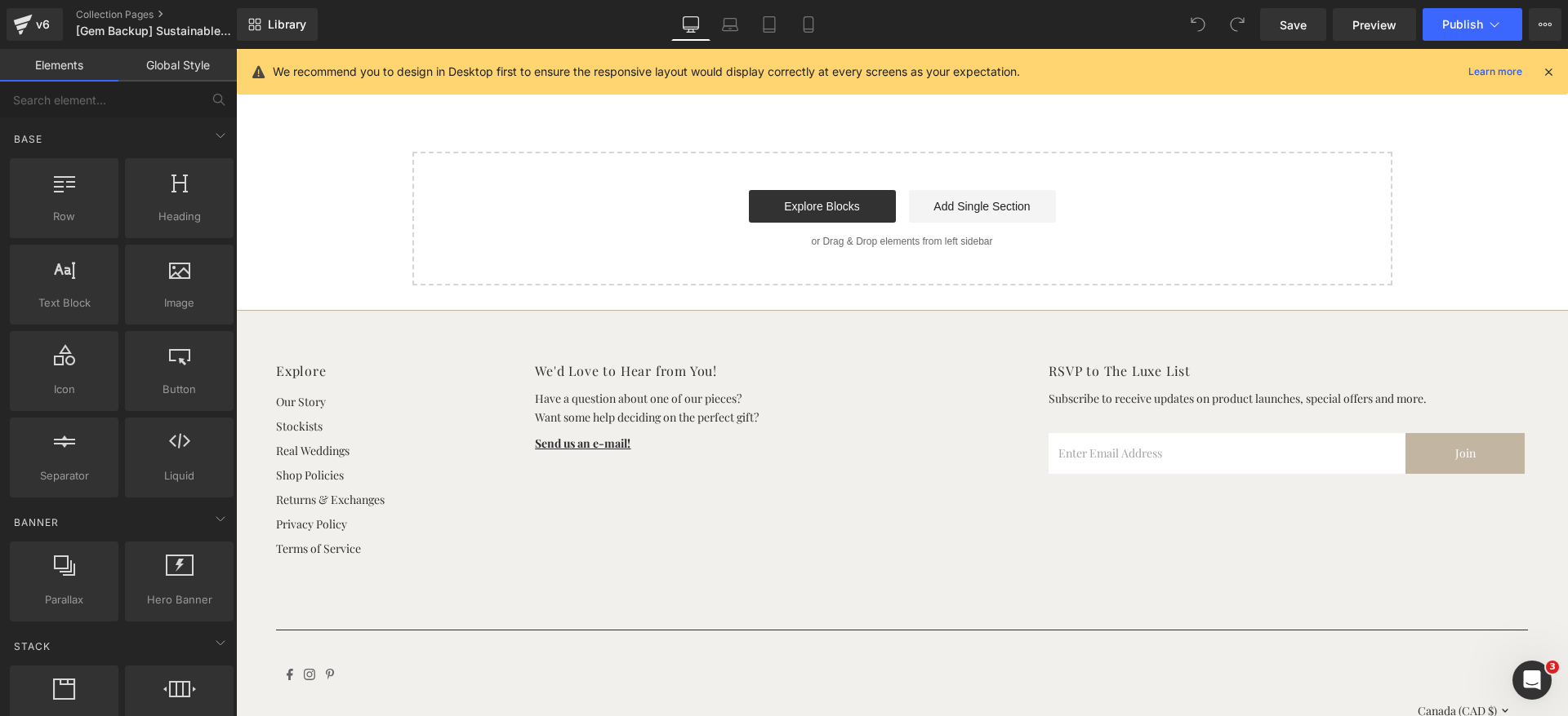
scroll to position [4995, 0]
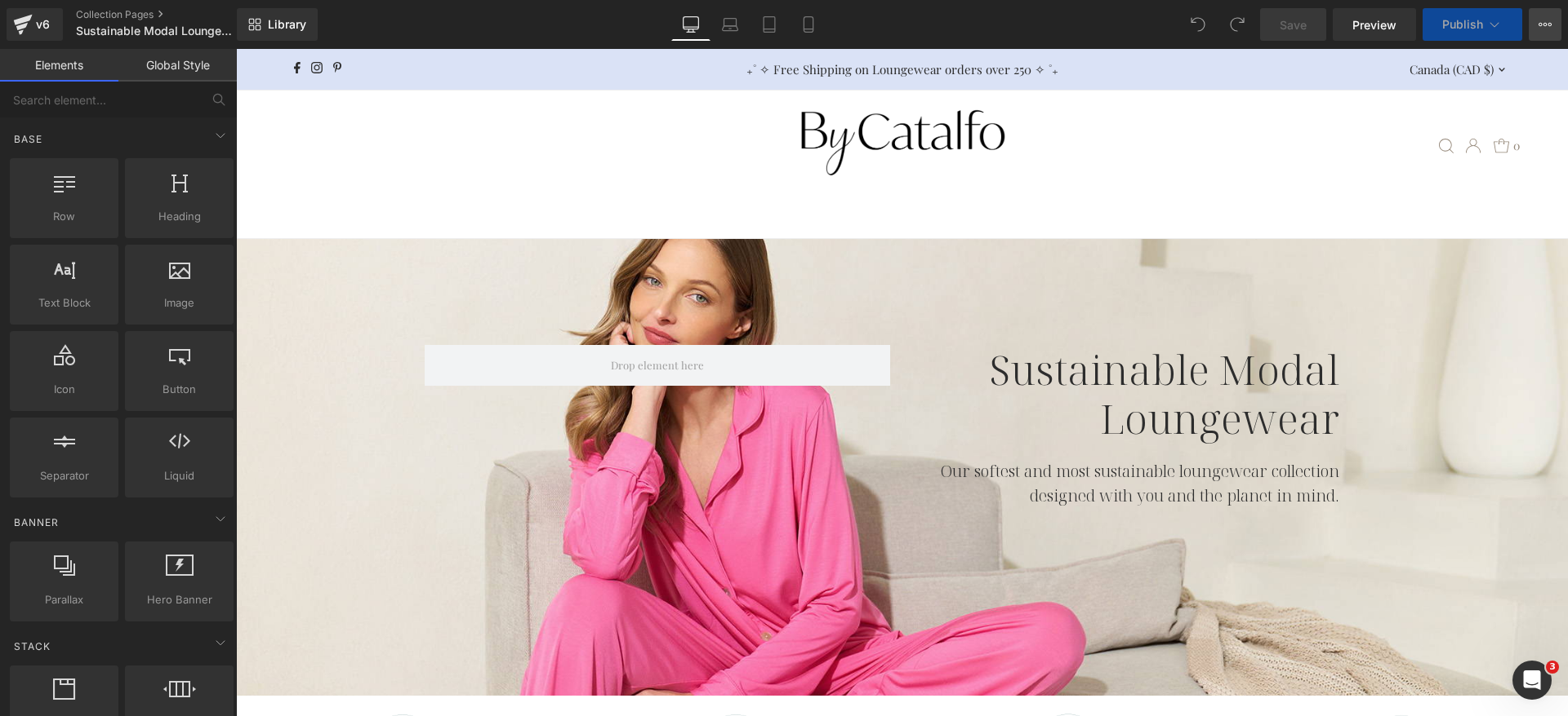
click at [1551, 33] on button "View Live Page View with current Template Save Template to Library Schedule Pub…" at bounding box center [1544, 24] width 32 height 32
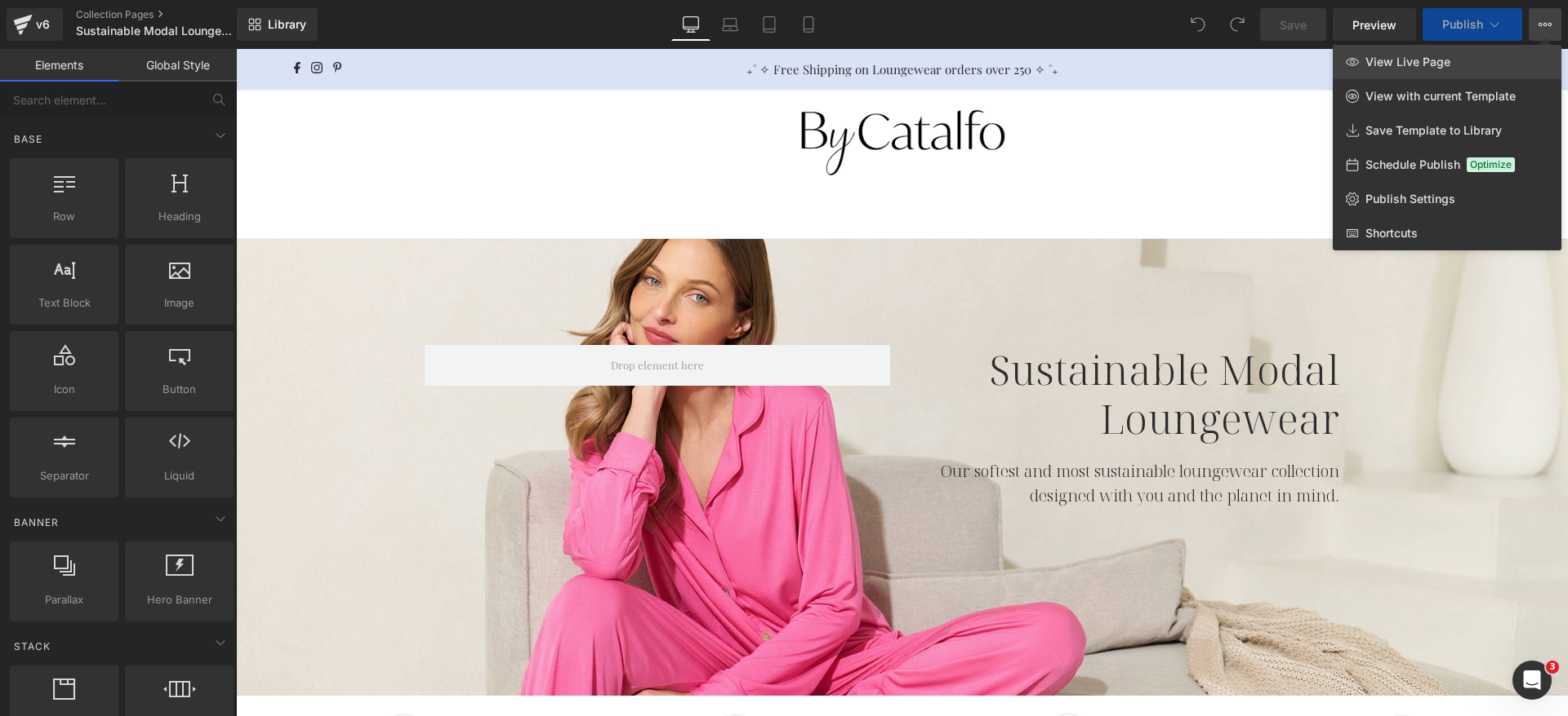
click at [1424, 72] on link "View Live Page" at bounding box center [1447, 61] width 229 height 34
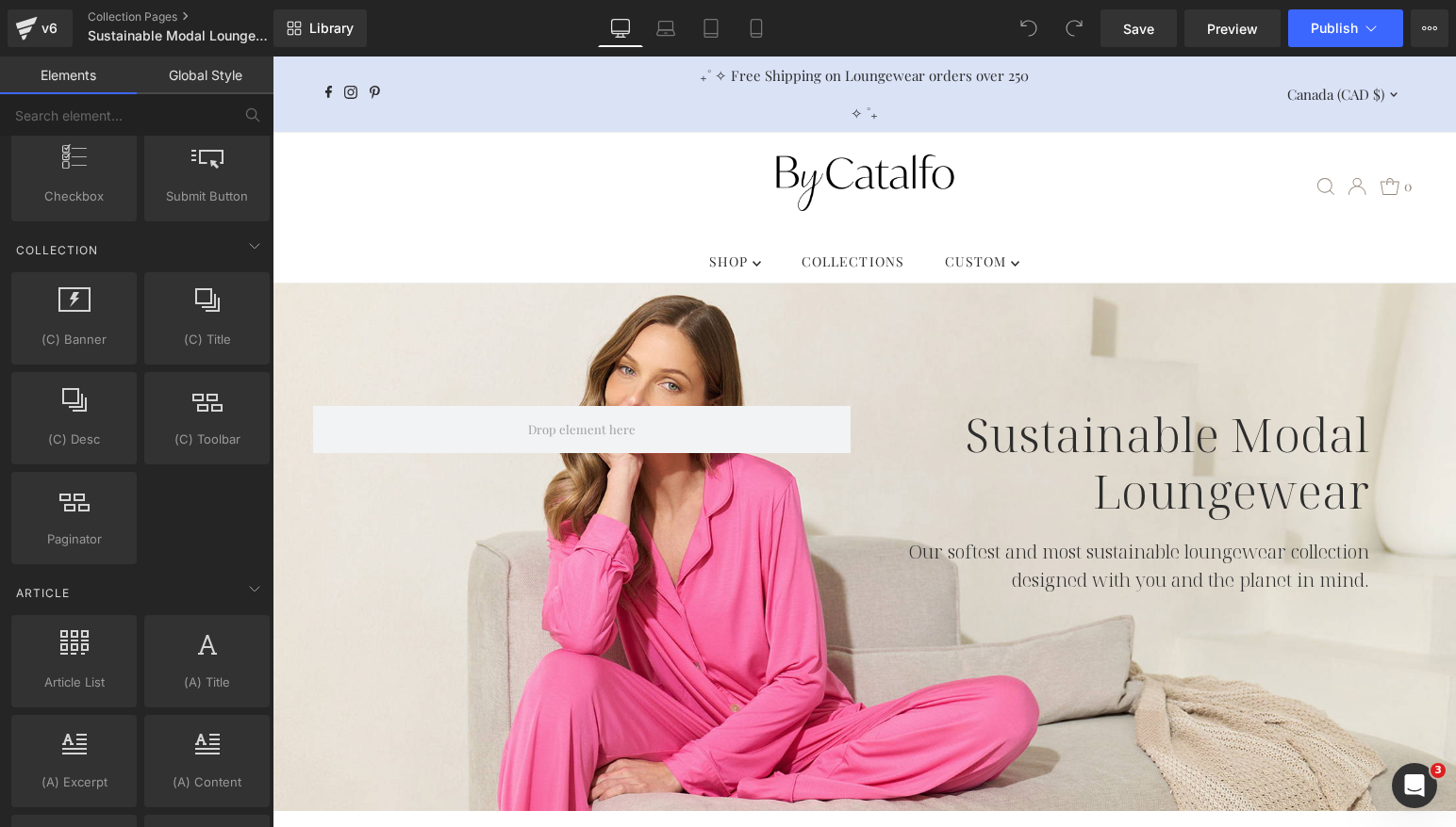
scroll to position [5564, 0]
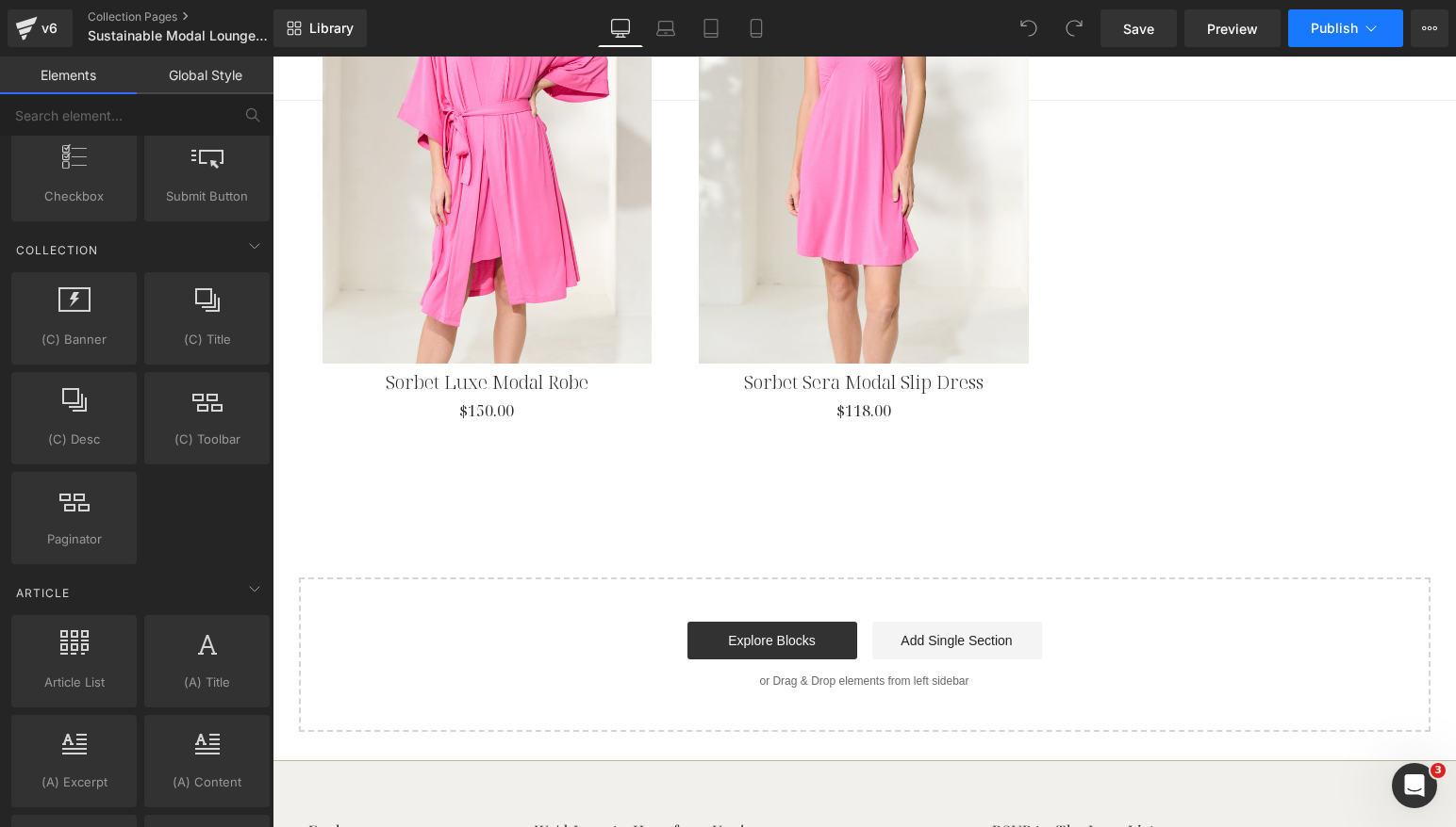
click at [1348, 41] on button "Publish" at bounding box center [1345, 28] width 115 height 37
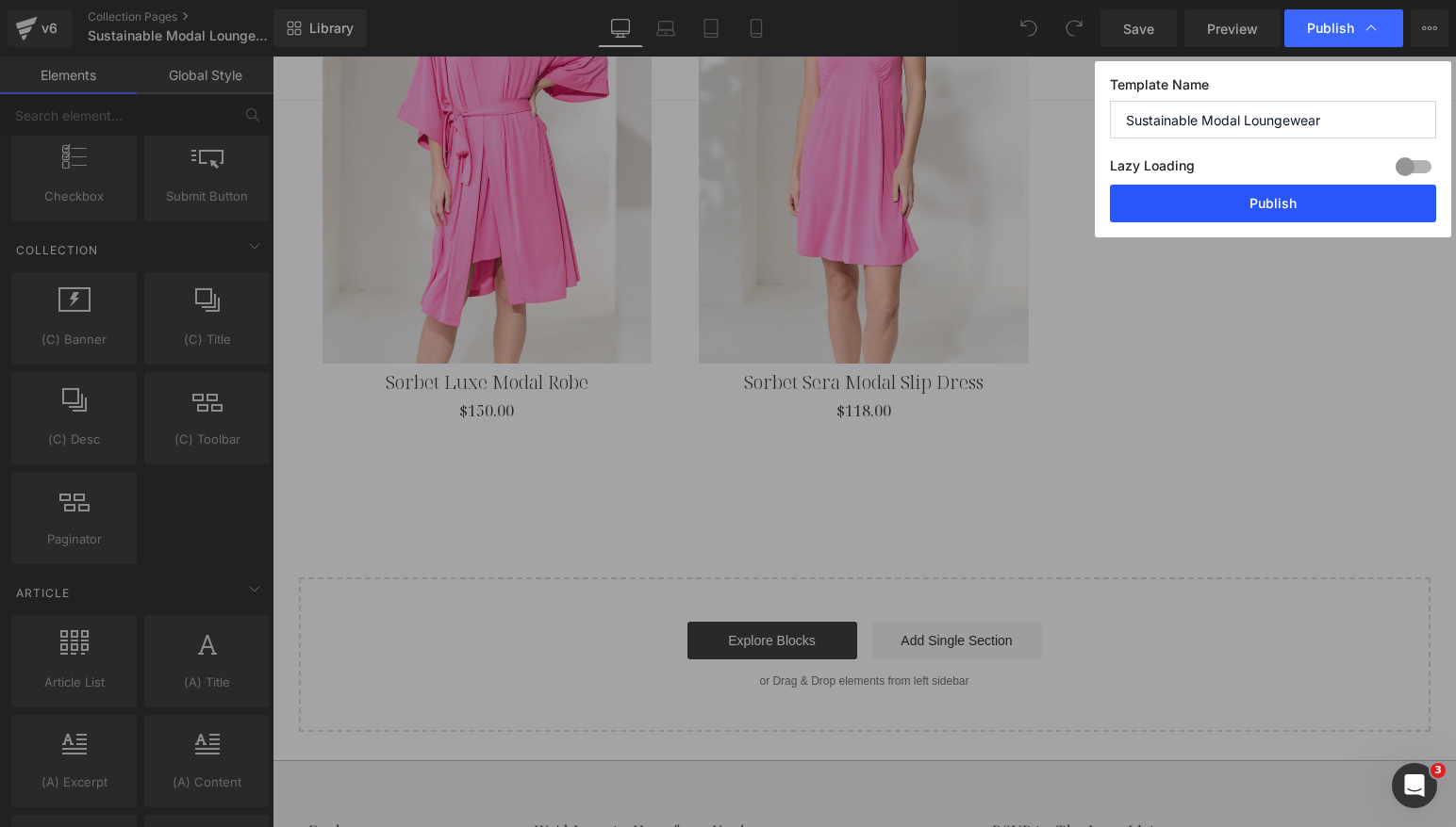
click at [1269, 204] on button "Publish" at bounding box center [1272, 203] width 326 height 37
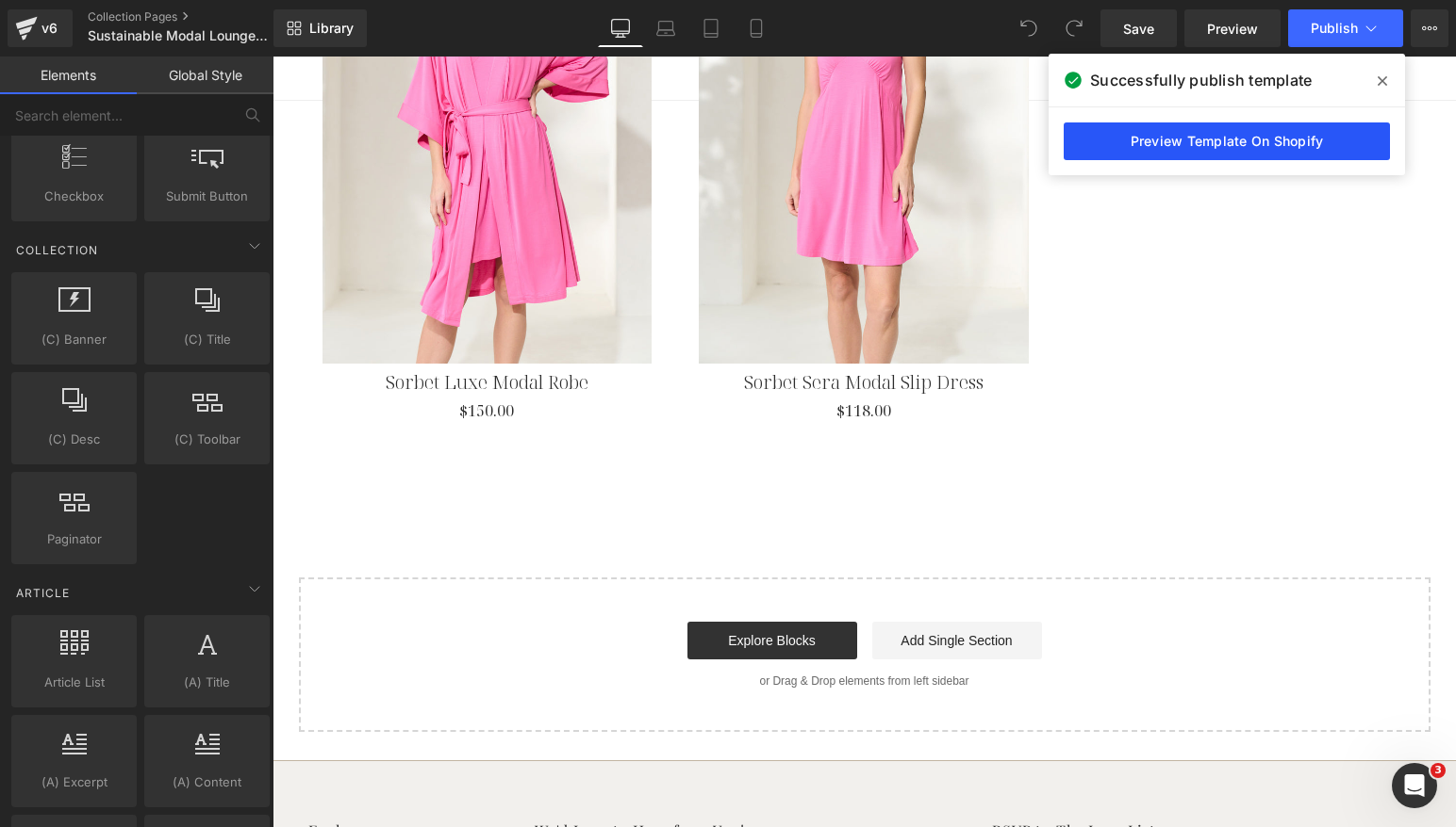
click at [1224, 150] on link "Preview Template On Shopify" at bounding box center [1226, 141] width 326 height 37
